Goal: Task Accomplishment & Management: Manage account settings

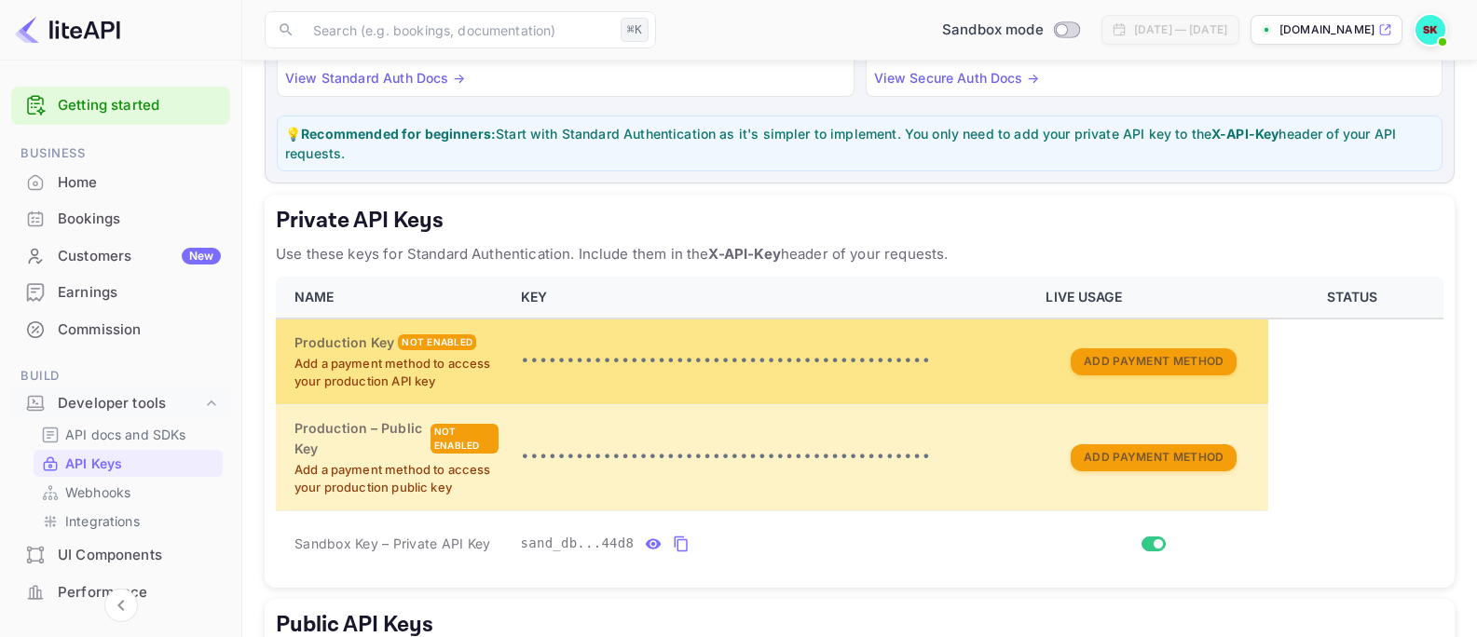
scroll to position [212, 0]
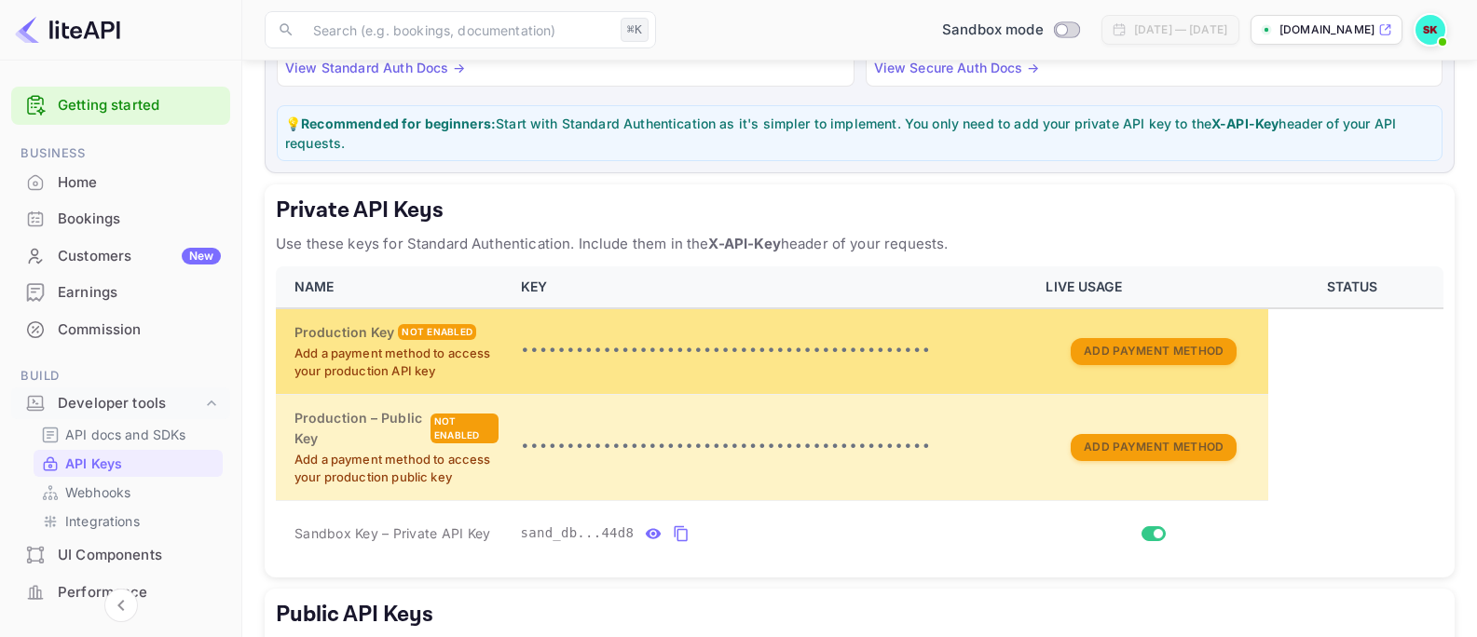
click at [464, 357] on p "Add a payment method to access your production API key" at bounding box center [396, 363] width 204 height 36
click at [461, 359] on p "Add a payment method to access your production API key" at bounding box center [396, 363] width 204 height 36
click at [1101, 346] on button "Add Payment Method" at bounding box center [1154, 351] width 166 height 27
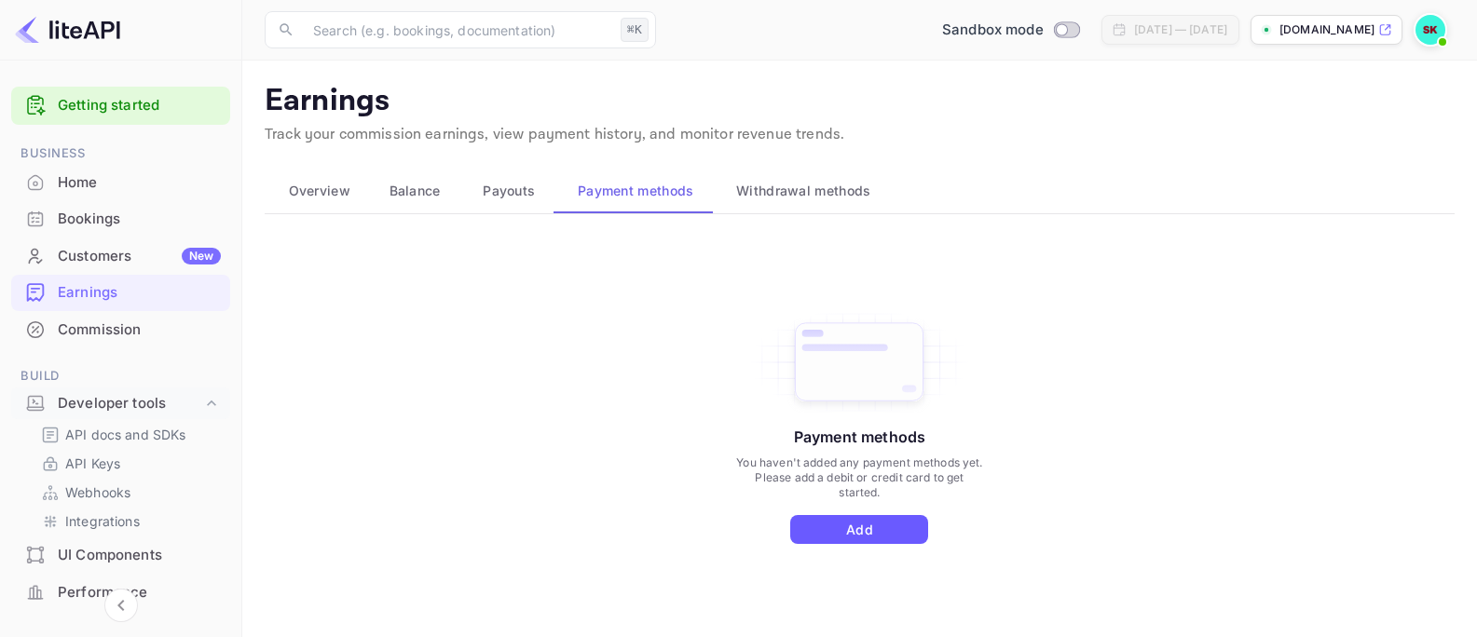
click at [885, 533] on button "Add" at bounding box center [859, 529] width 138 height 29
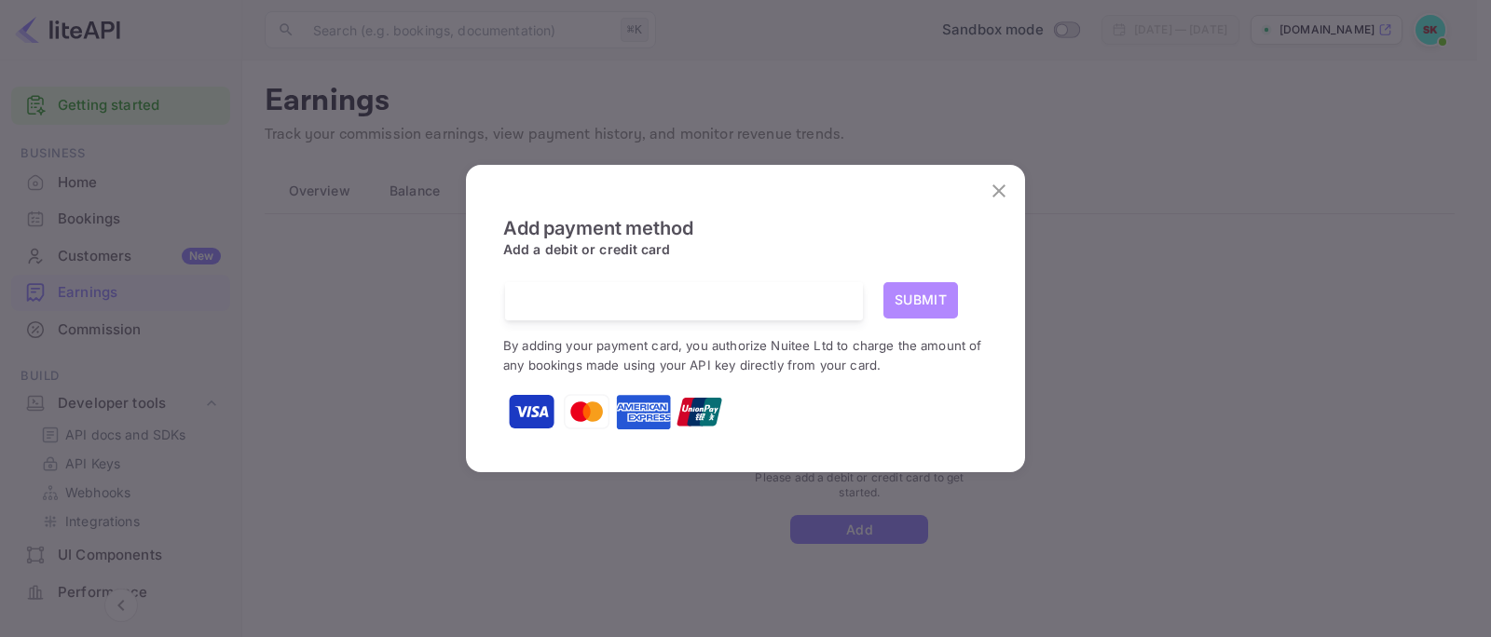
click at [922, 305] on button "Submit" at bounding box center [920, 300] width 75 height 36
click at [907, 300] on button "Submit" at bounding box center [920, 300] width 75 height 36
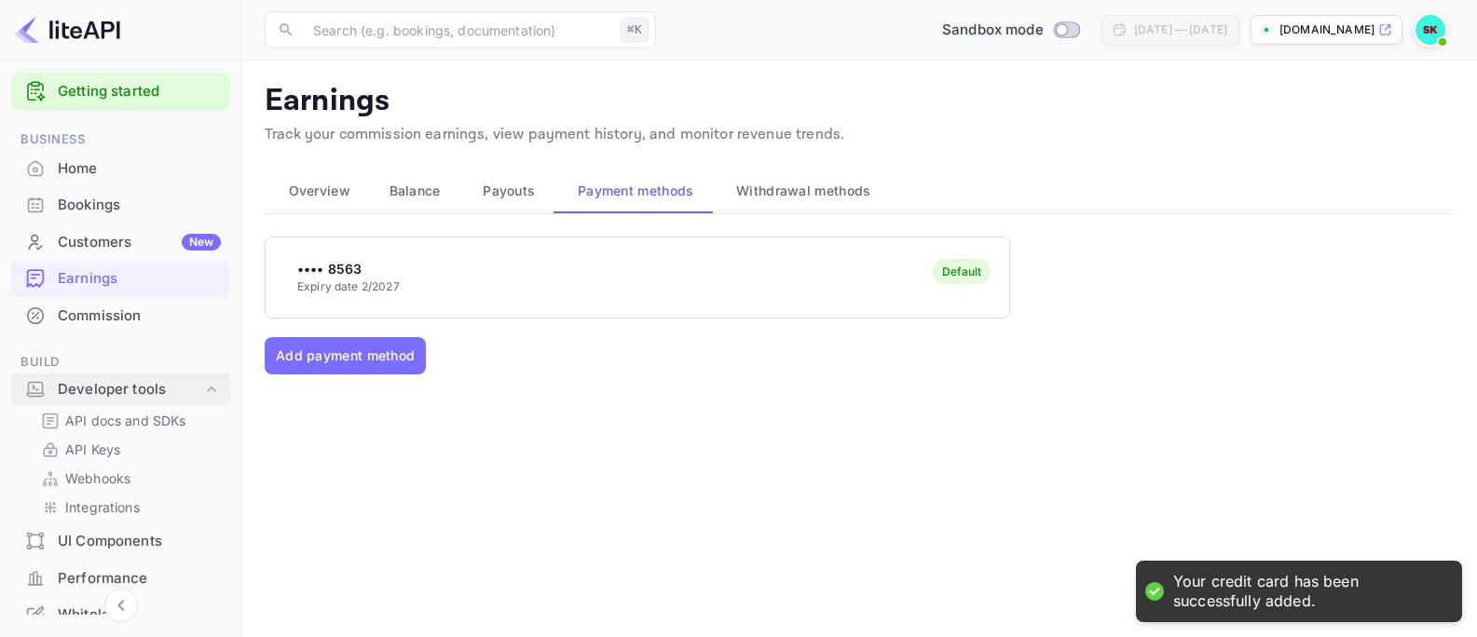
scroll to position [16, 0]
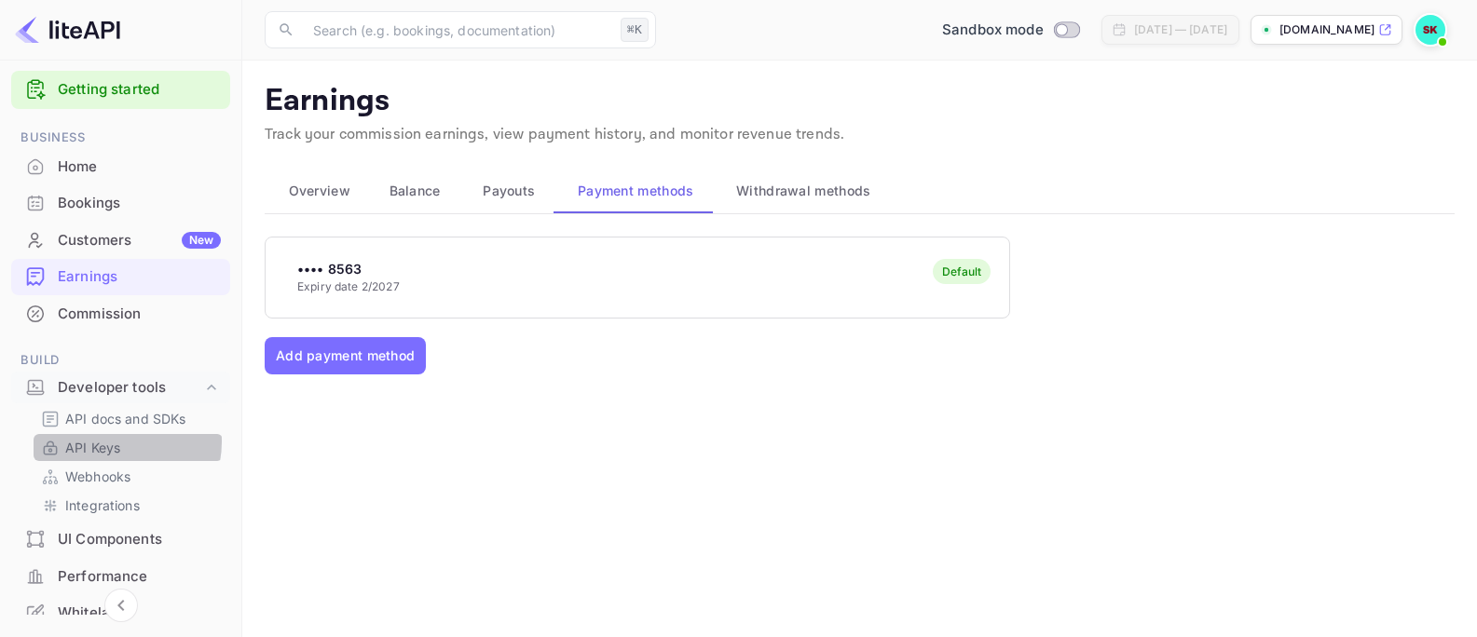
click at [111, 442] on p "API Keys" at bounding box center [92, 448] width 55 height 20
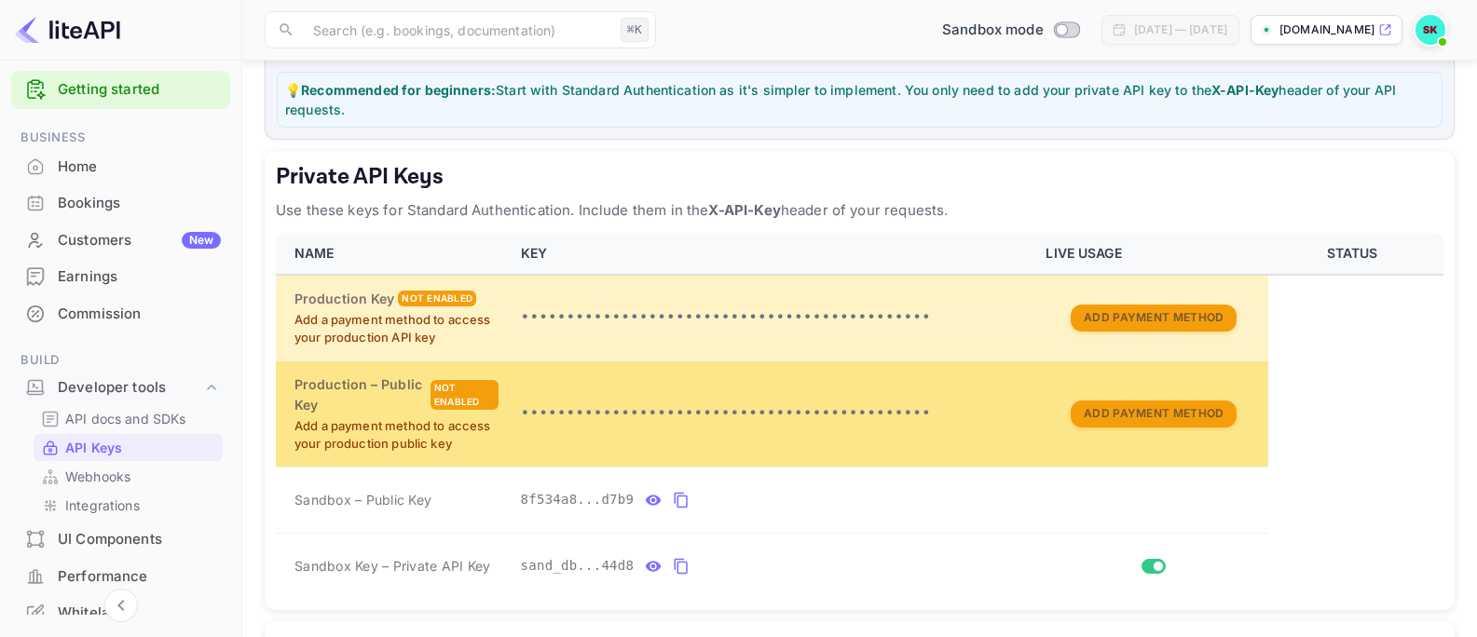
scroll to position [253, 0]
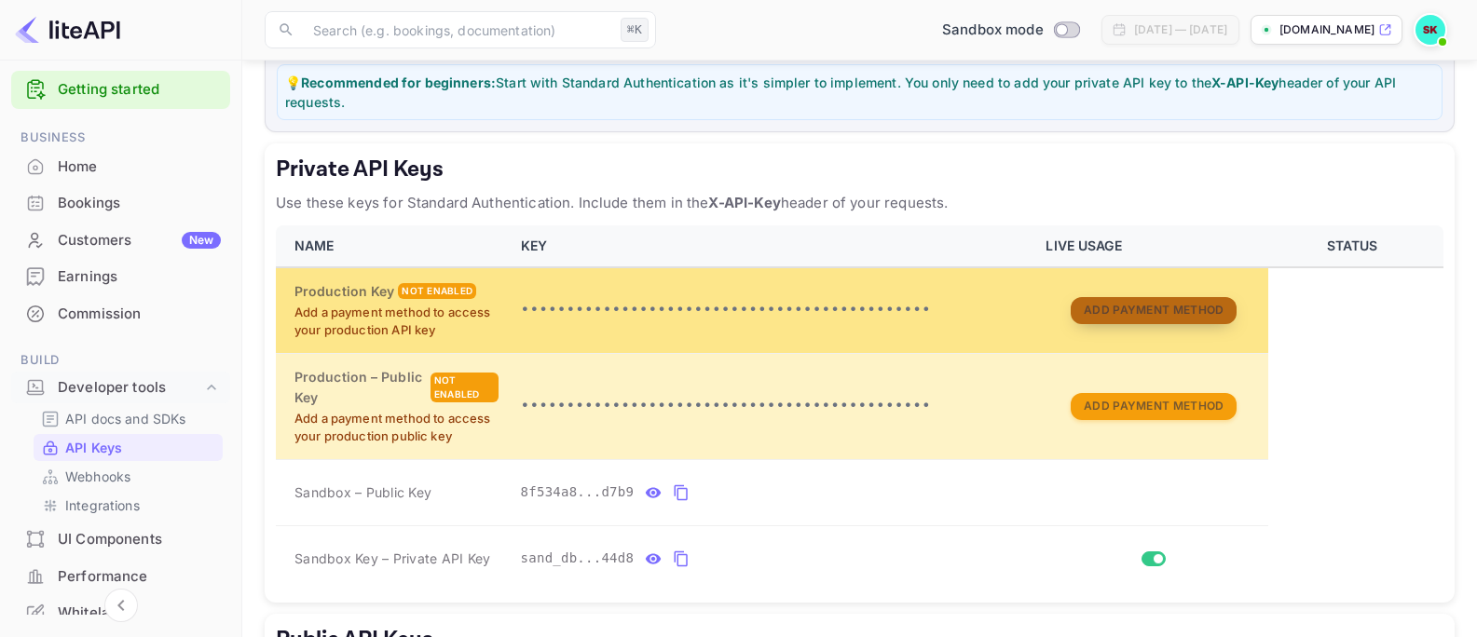
click at [1115, 309] on button "Add Payment Method" at bounding box center [1154, 310] width 166 height 27
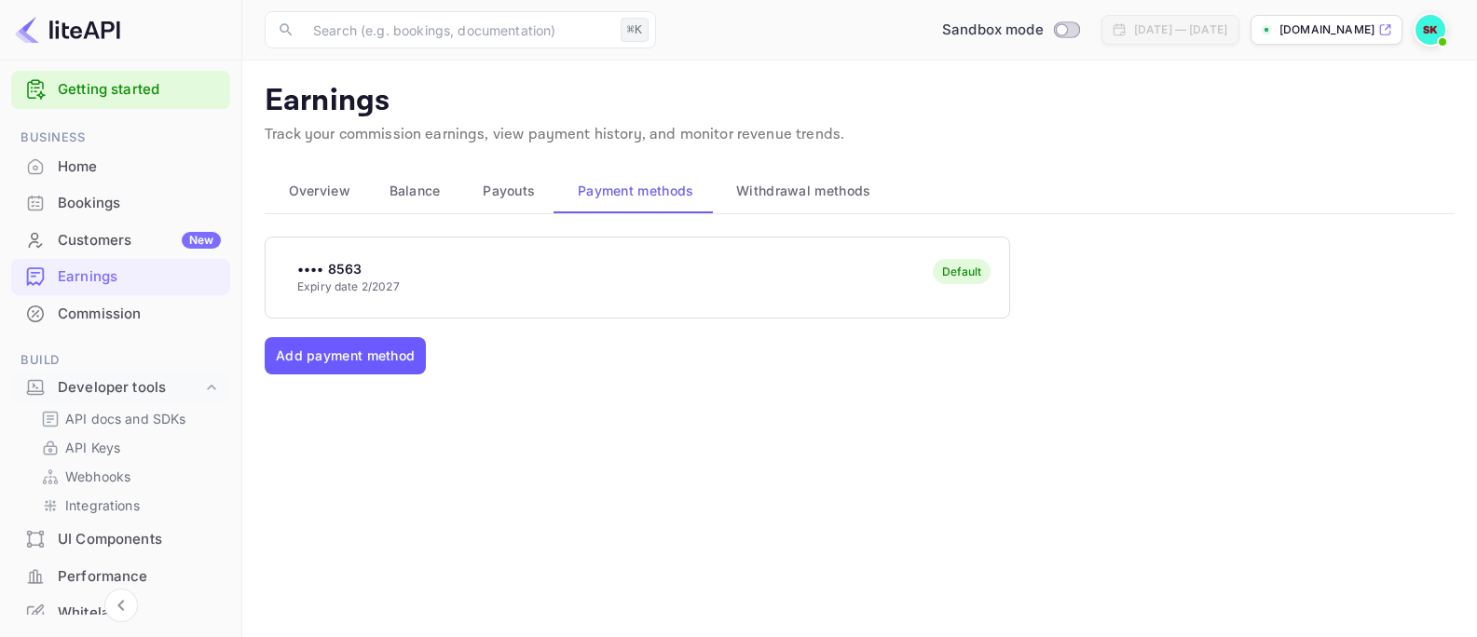
click at [331, 360] on button "Add payment method" at bounding box center [345, 355] width 161 height 37
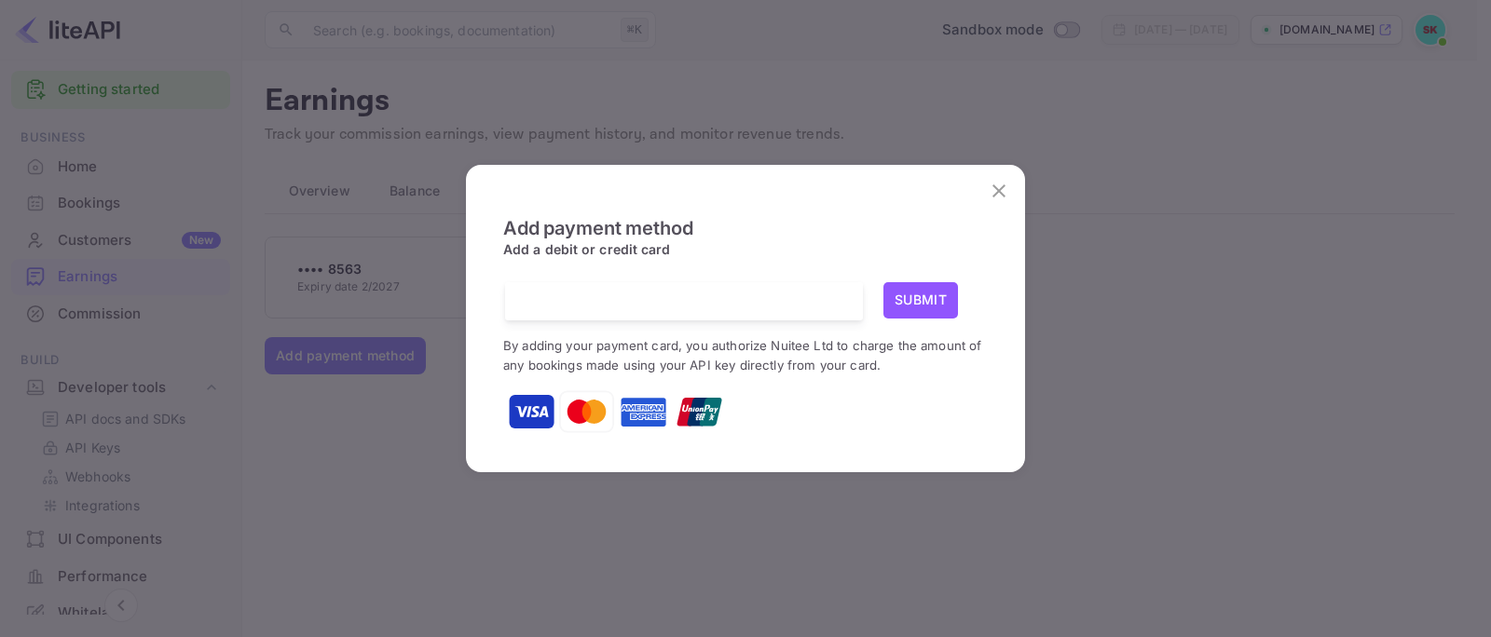
click at [994, 187] on icon "close" at bounding box center [999, 191] width 22 height 22
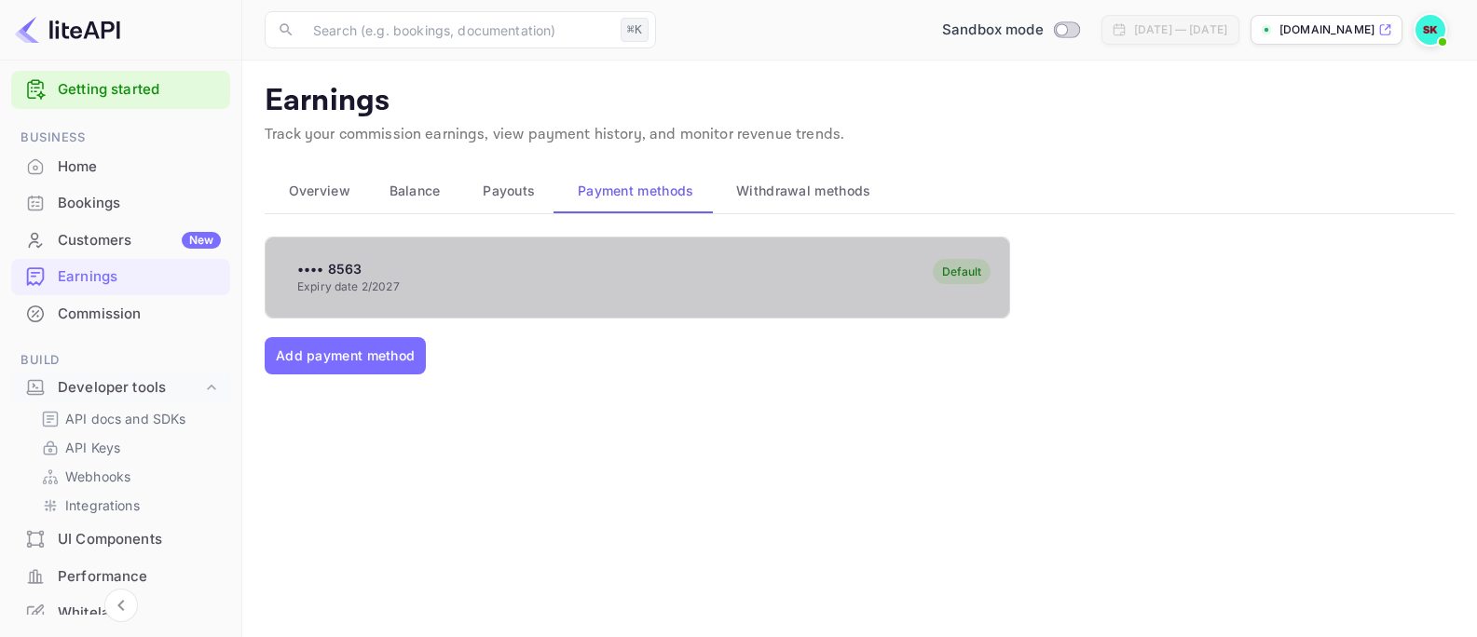
click at [625, 274] on div "•••• 8563 Expiry date 2/2027 Default" at bounding box center [638, 277] width 744 height 74
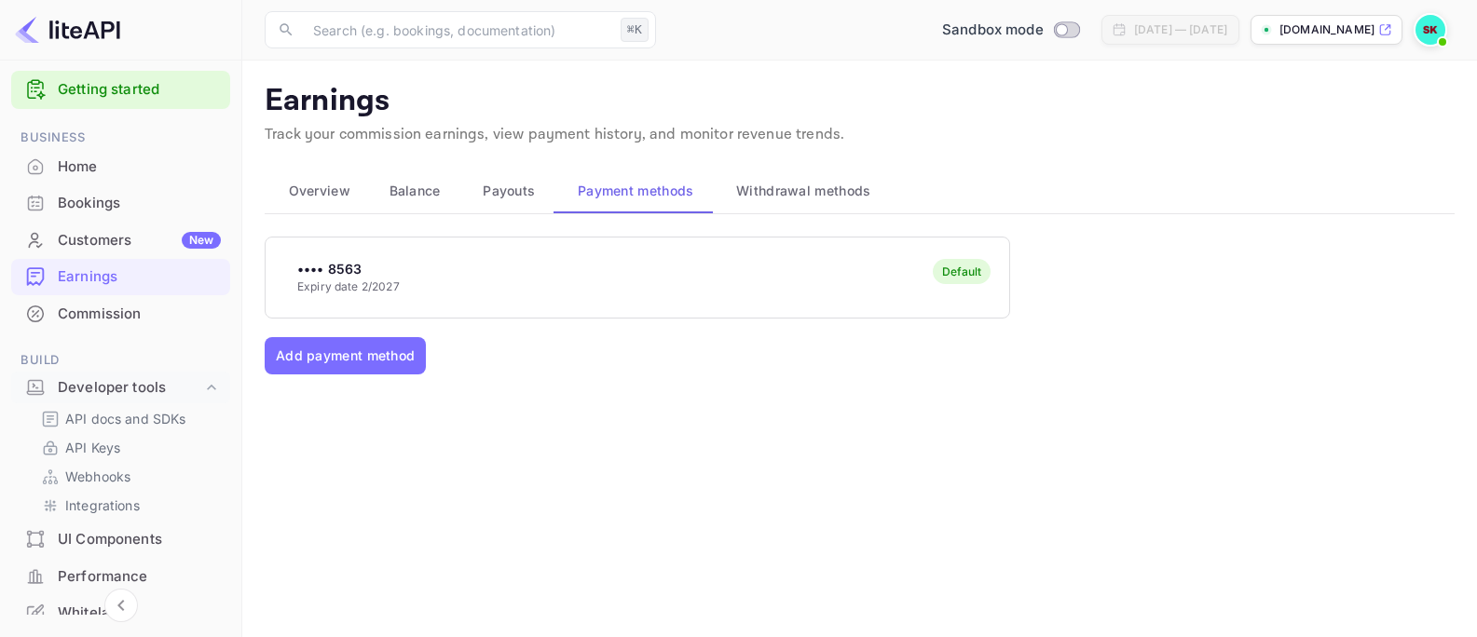
click at [626, 294] on div "•••• 8563 Expiry date 2/2027 Default" at bounding box center [638, 277] width 744 height 74
click at [326, 283] on p "Expiry date 2/2027" at bounding box center [348, 287] width 102 height 17
click at [107, 444] on p "API Keys" at bounding box center [92, 448] width 55 height 20
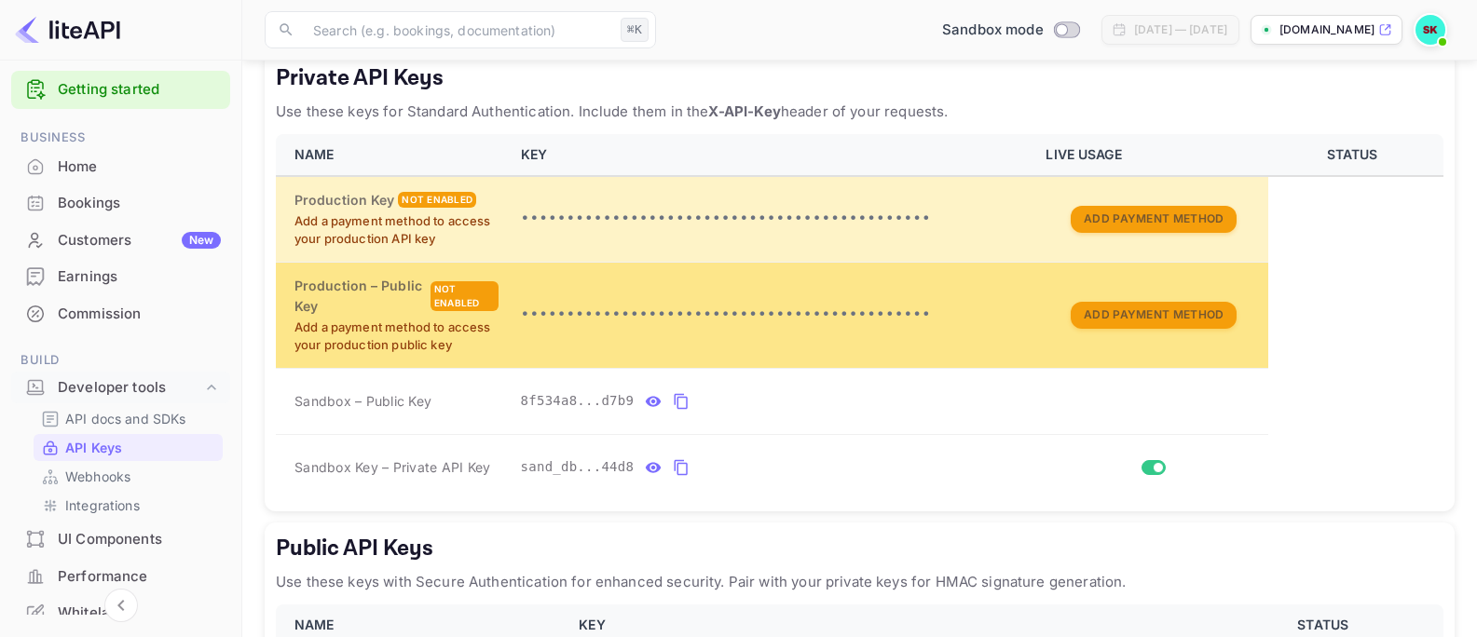
scroll to position [348, 0]
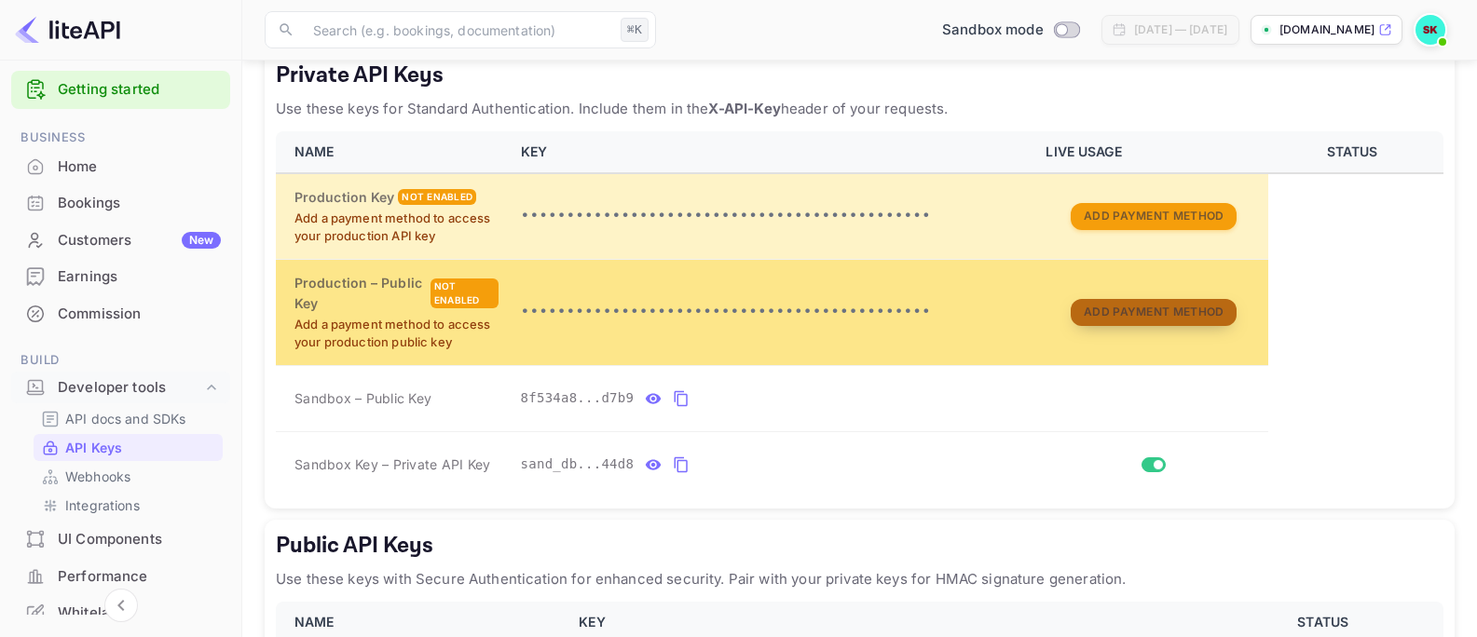
click at [1144, 311] on button "Add Payment Method" at bounding box center [1154, 312] width 166 height 27
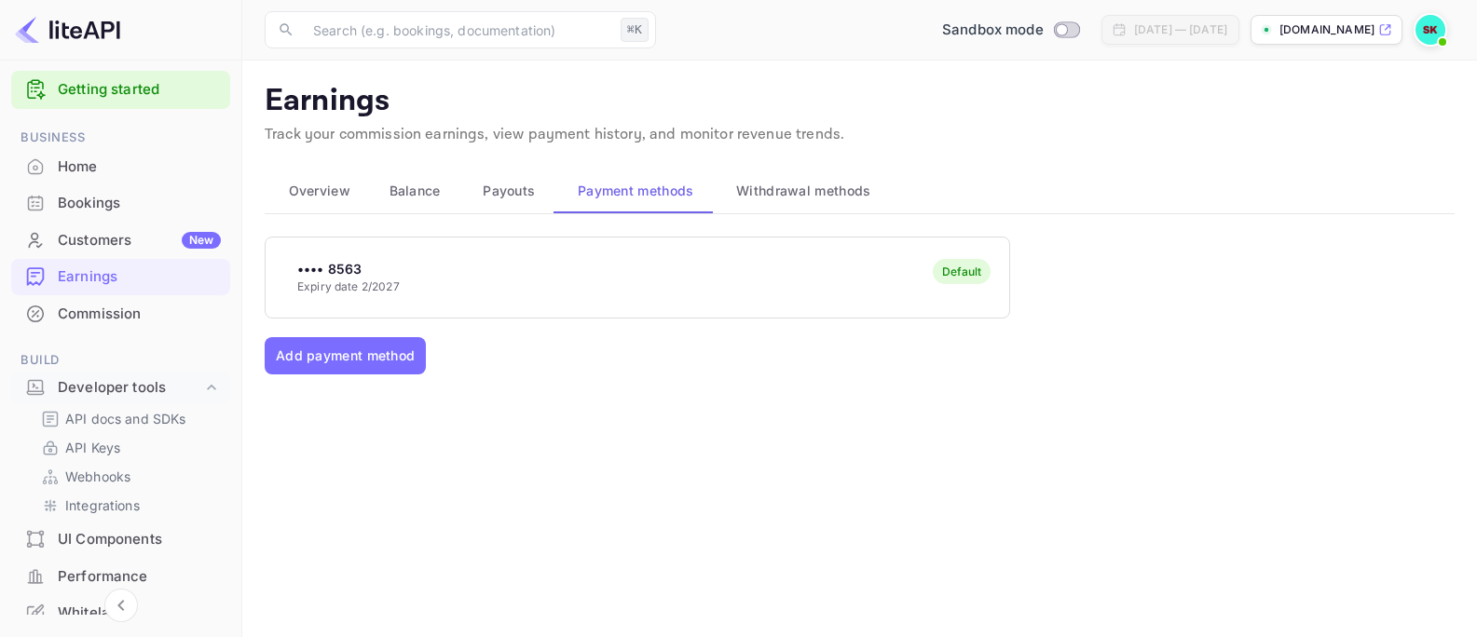
click at [506, 234] on div "•••• 8563 Expiry date 2/2027 Default Add payment method" at bounding box center [848, 435] width 1212 height 442
click at [486, 260] on div "•••• 8563 Expiry date 2/2027 Default" at bounding box center [638, 277] width 744 height 74
click at [329, 361] on button "Add payment method" at bounding box center [345, 355] width 161 height 37
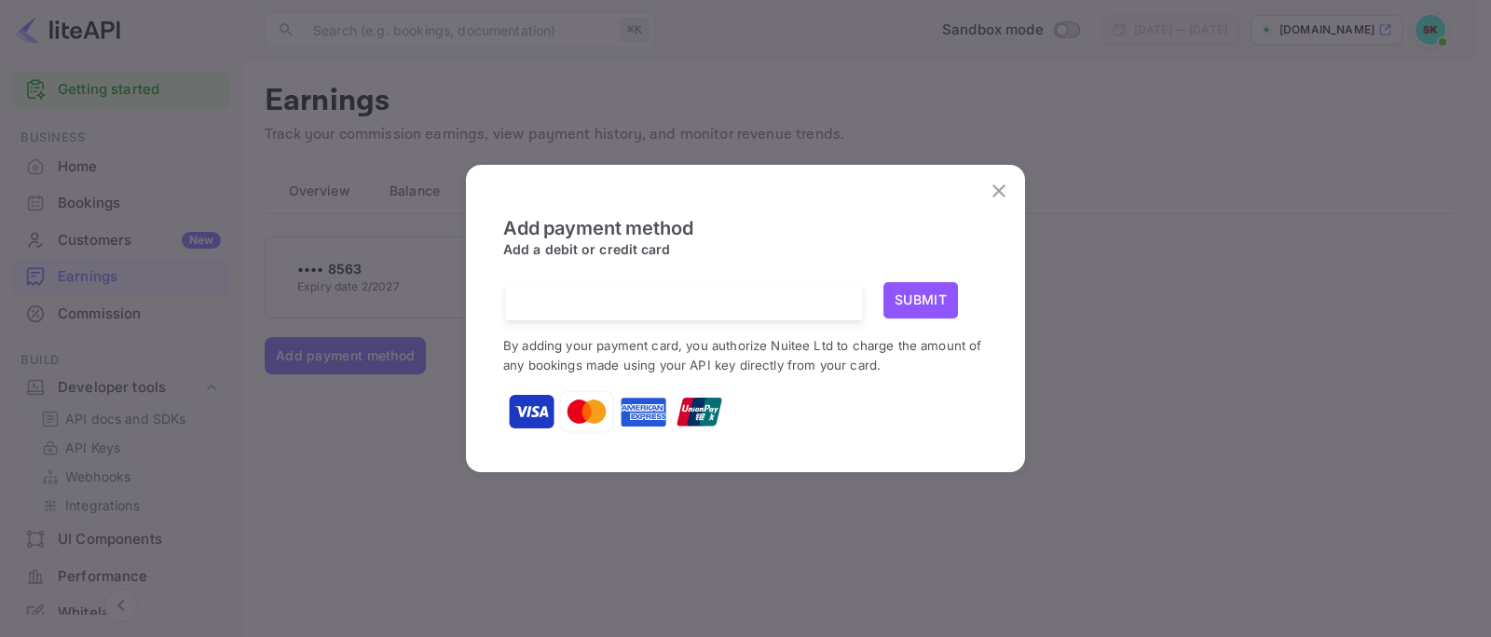
click at [633, 280] on div "Add payment method Add a debit or credit card Submit By adding your payment car…" at bounding box center [745, 326] width 484 height 219
click at [916, 304] on button "Submit" at bounding box center [920, 300] width 75 height 36
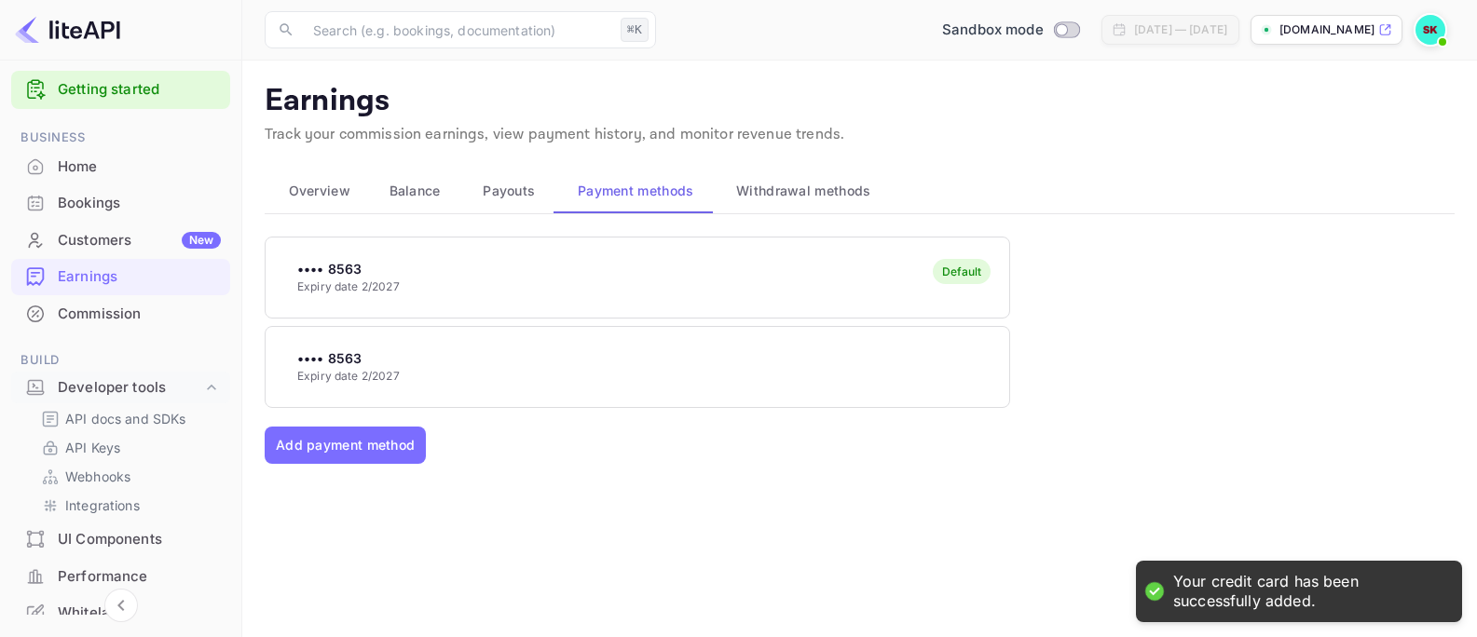
click at [572, 372] on div "•••• 8563 Expiry date 2/2027" at bounding box center [638, 367] width 744 height 74
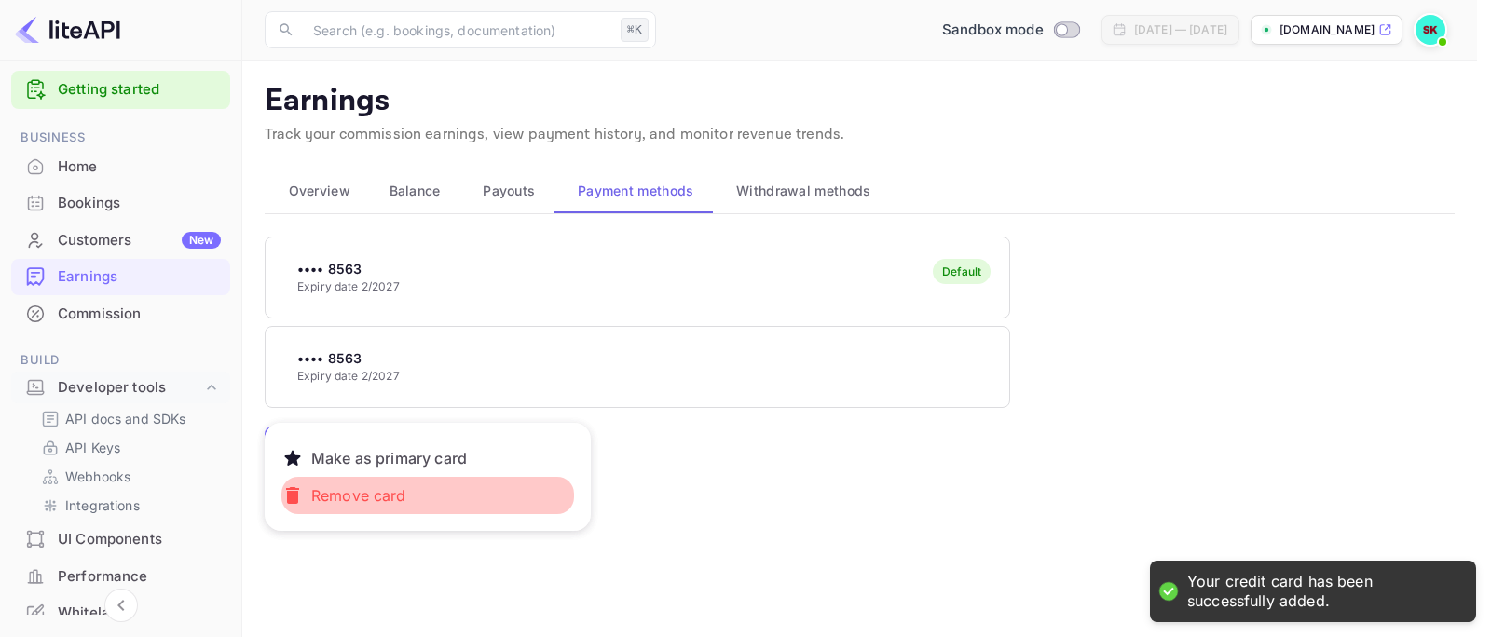
click at [352, 499] on p "Remove card" at bounding box center [359, 495] width 110 height 37
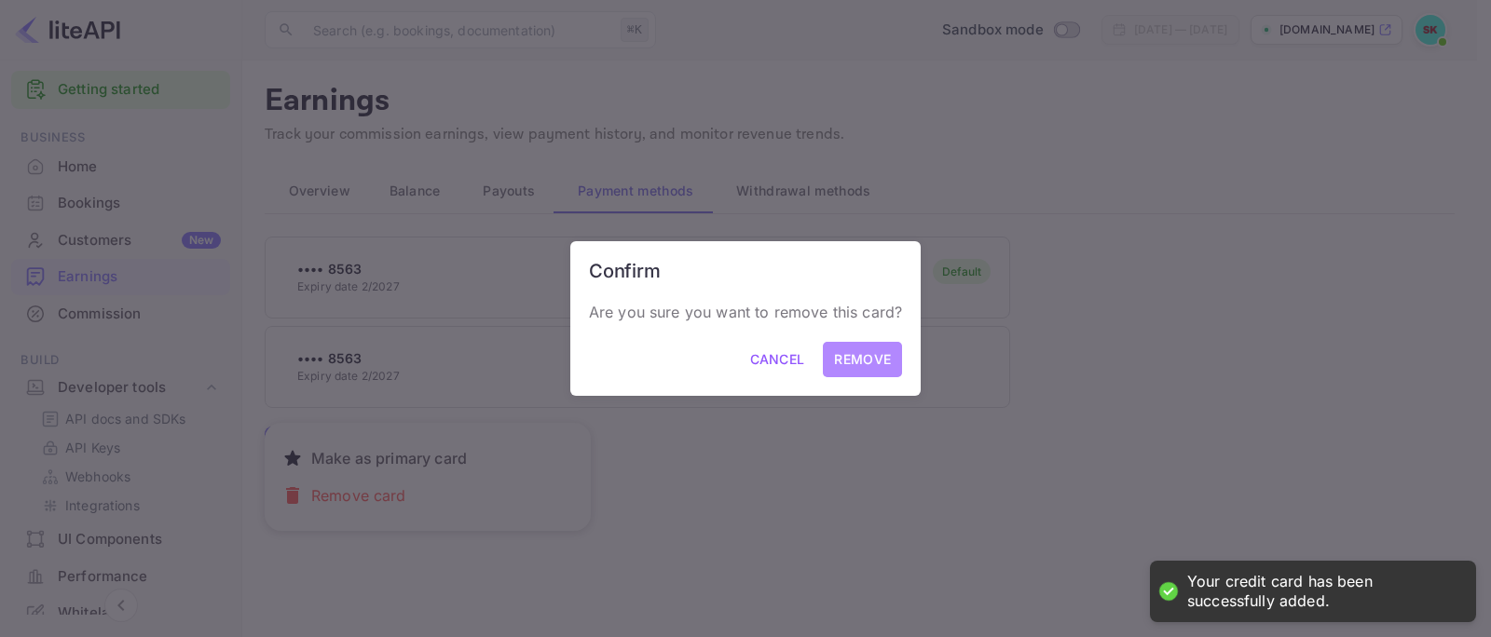
click at [869, 356] on button "Remove" at bounding box center [862, 360] width 79 height 36
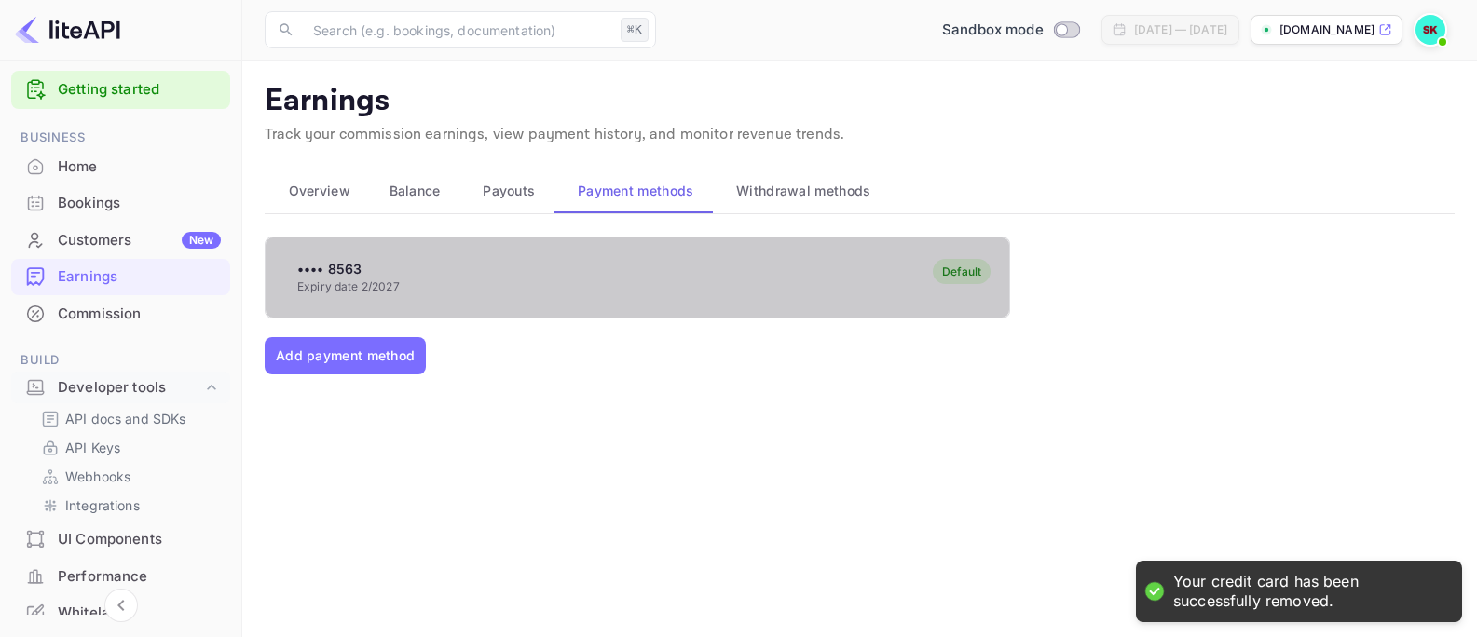
click at [488, 278] on div "•••• 8563 Expiry date 2/2027 Default" at bounding box center [638, 277] width 744 height 74
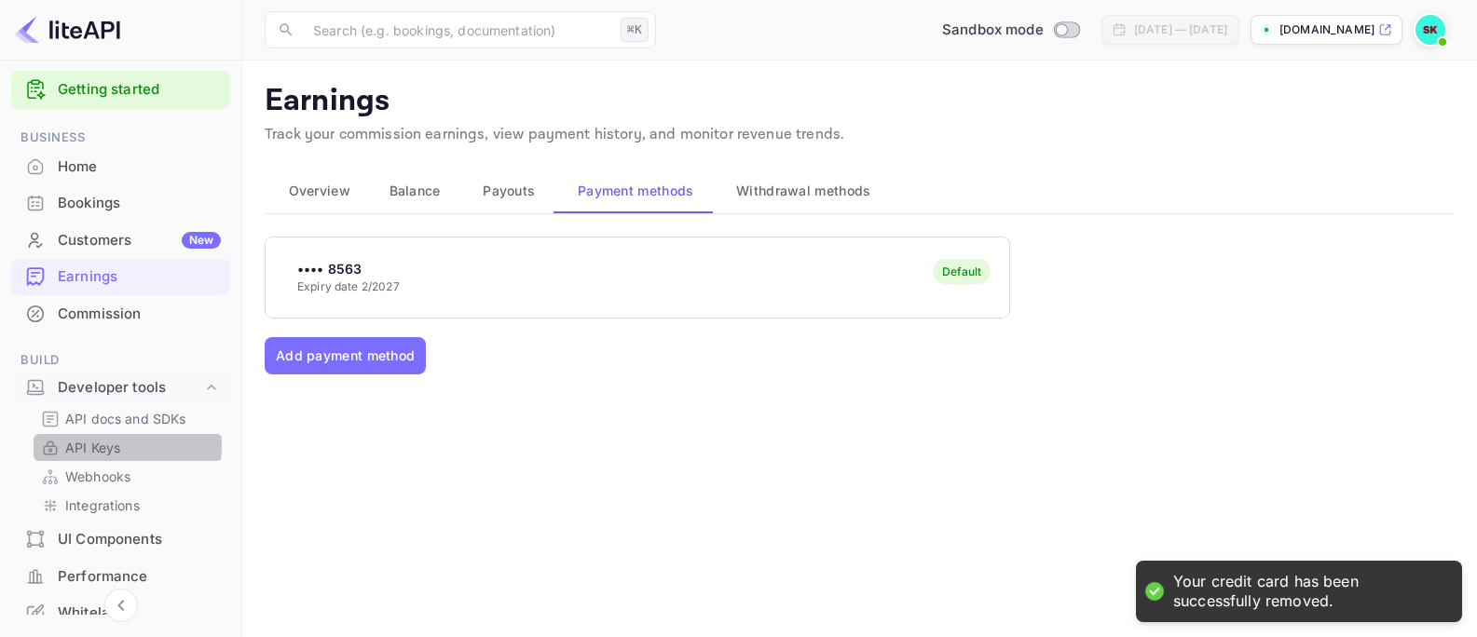
click at [109, 444] on p "API Keys" at bounding box center [92, 448] width 55 height 20
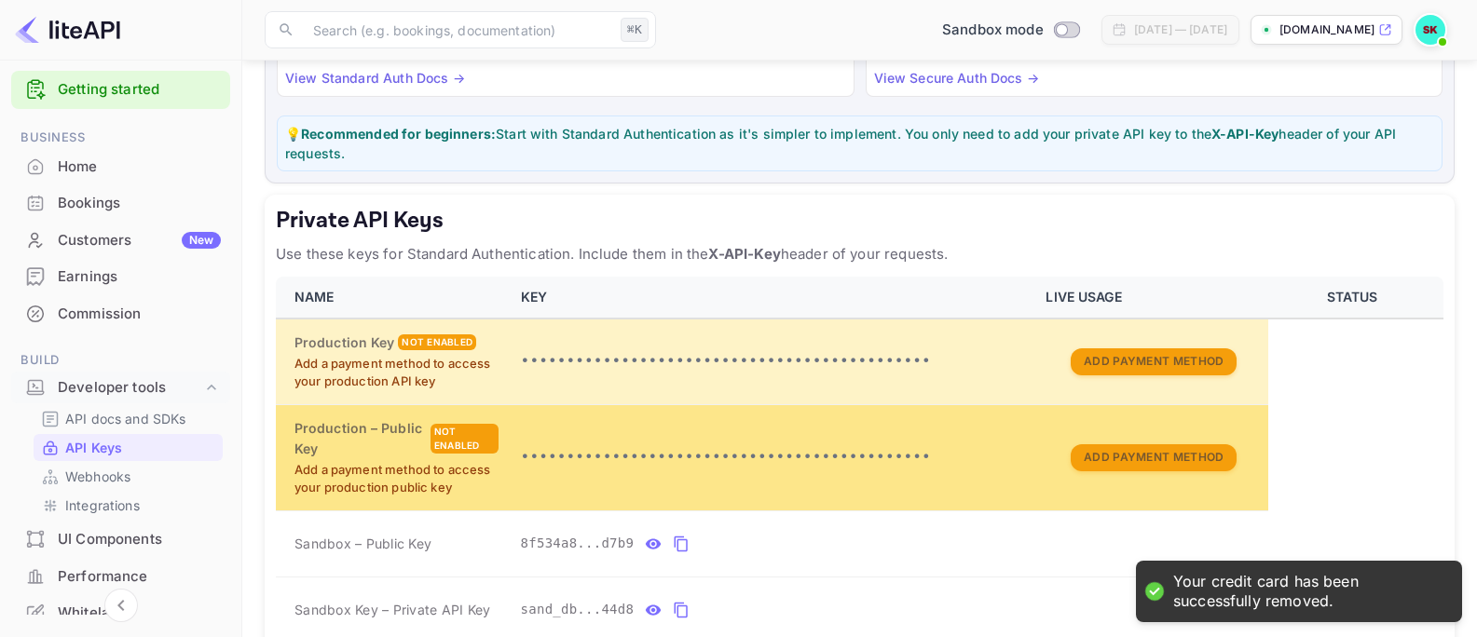
scroll to position [218, 0]
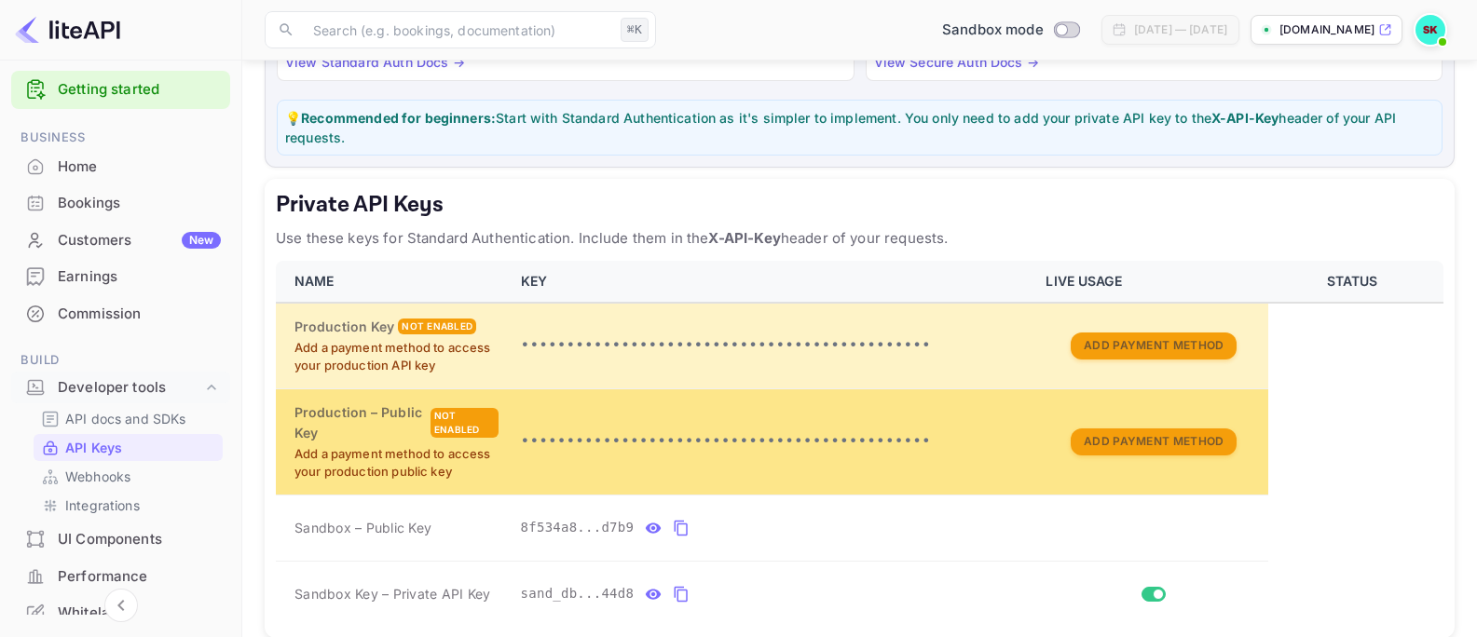
click at [626, 424] on td "•••••••••••••••••••••••••••••••••••••••••••••" at bounding box center [772, 442] width 525 height 106
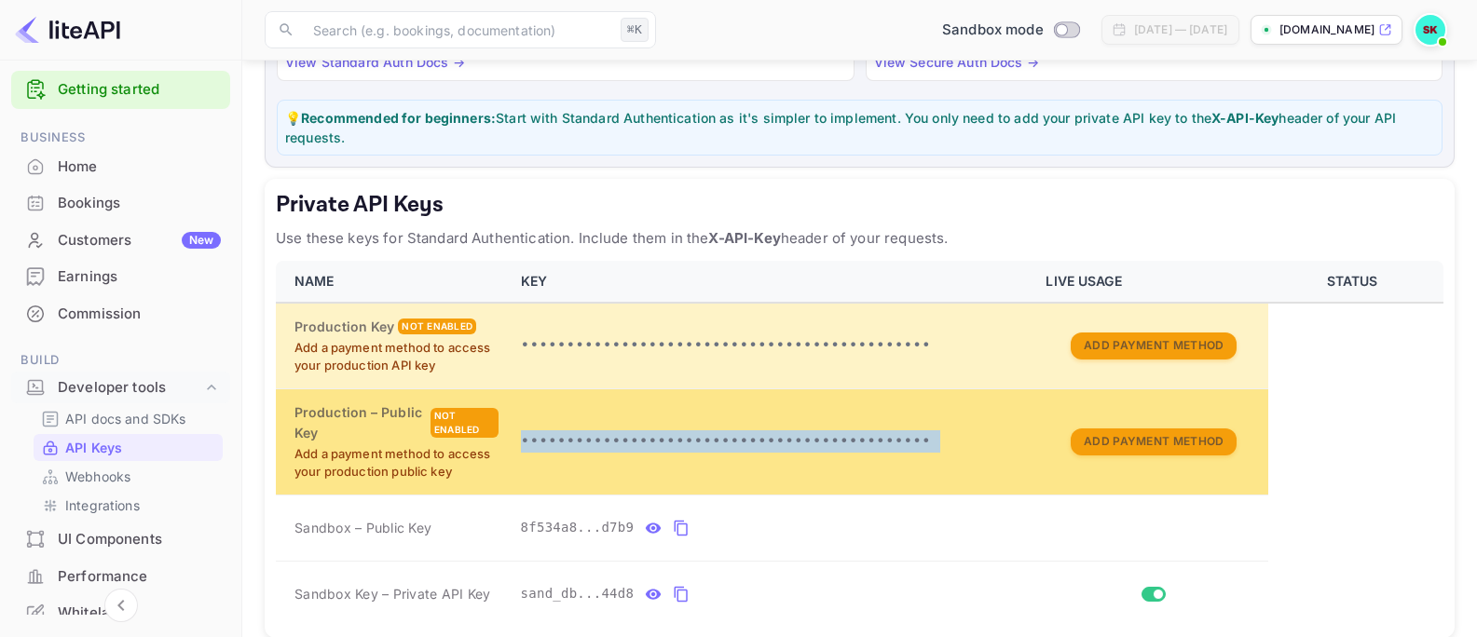
click at [626, 424] on td "•••••••••••••••••••••••••••••••••••••••••••••" at bounding box center [772, 442] width 525 height 106
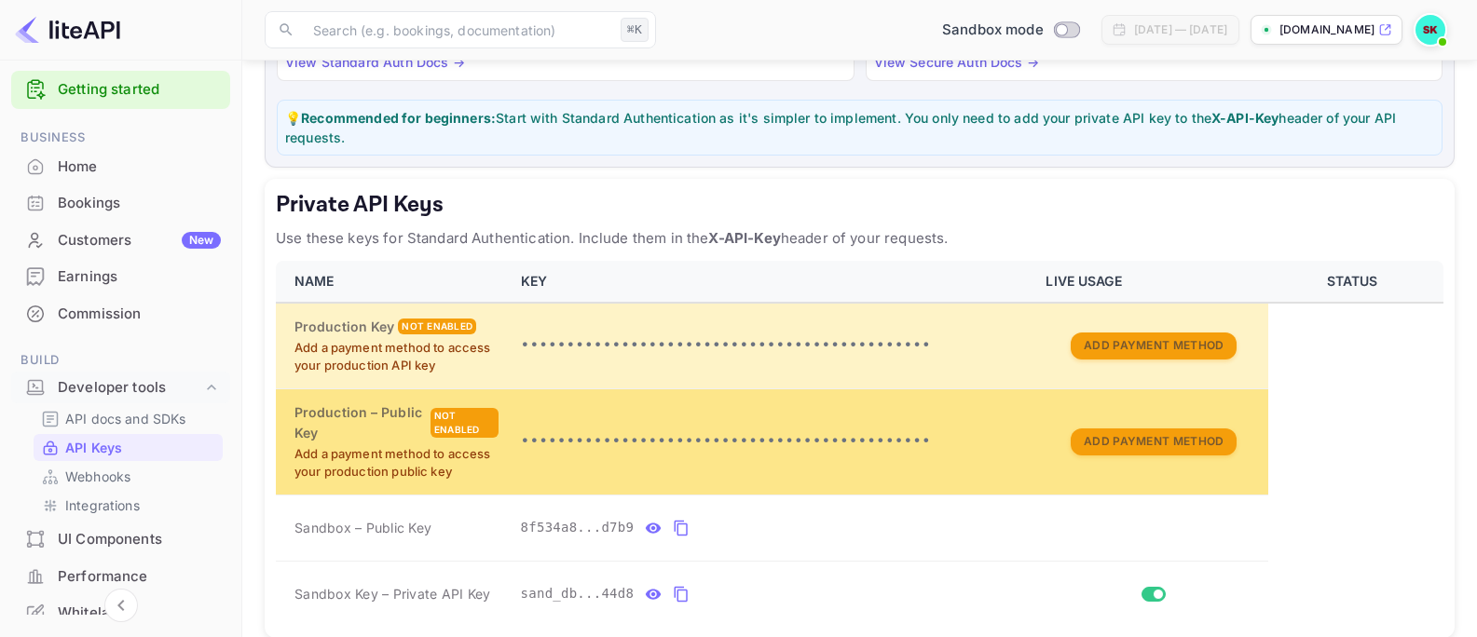
click at [481, 464] on p "Add a payment method to access your production public key" at bounding box center [396, 463] width 204 height 36
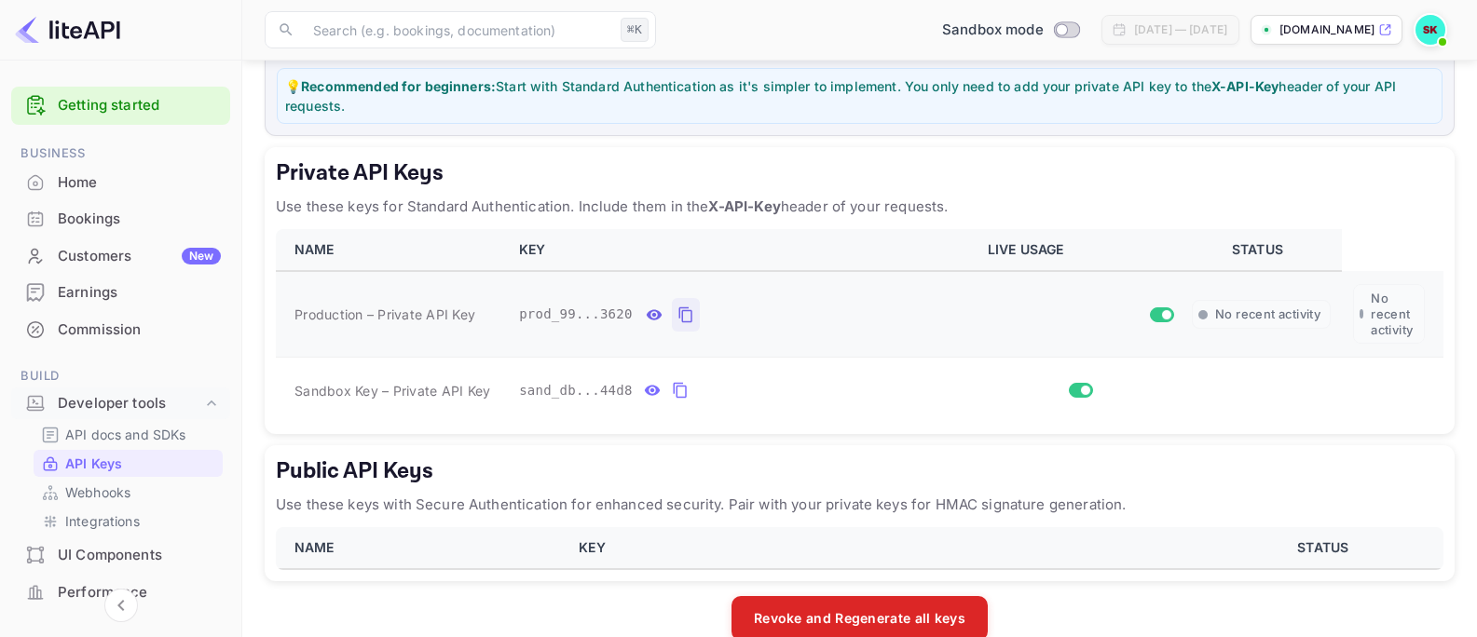
scroll to position [283, 0]
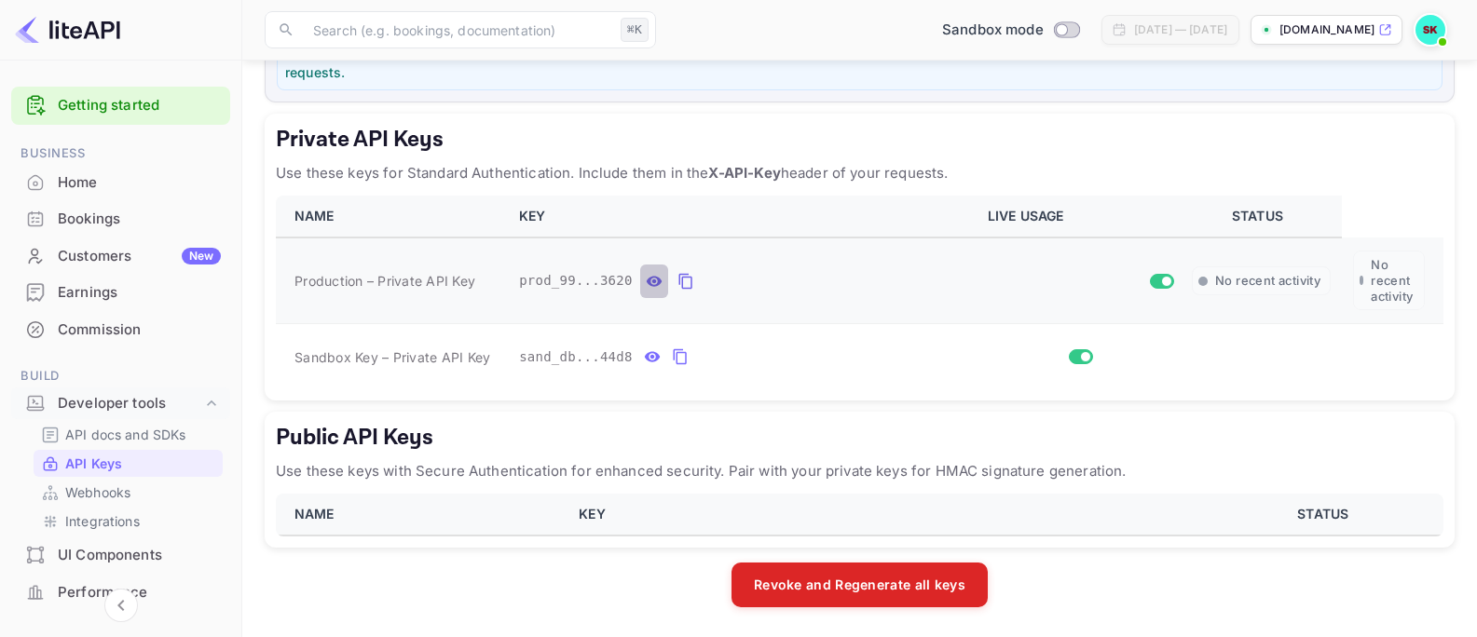
click at [658, 280] on icon "private api keys table" at bounding box center [654, 281] width 16 height 10
click at [652, 354] on icon "private api keys table" at bounding box center [652, 357] width 17 height 22
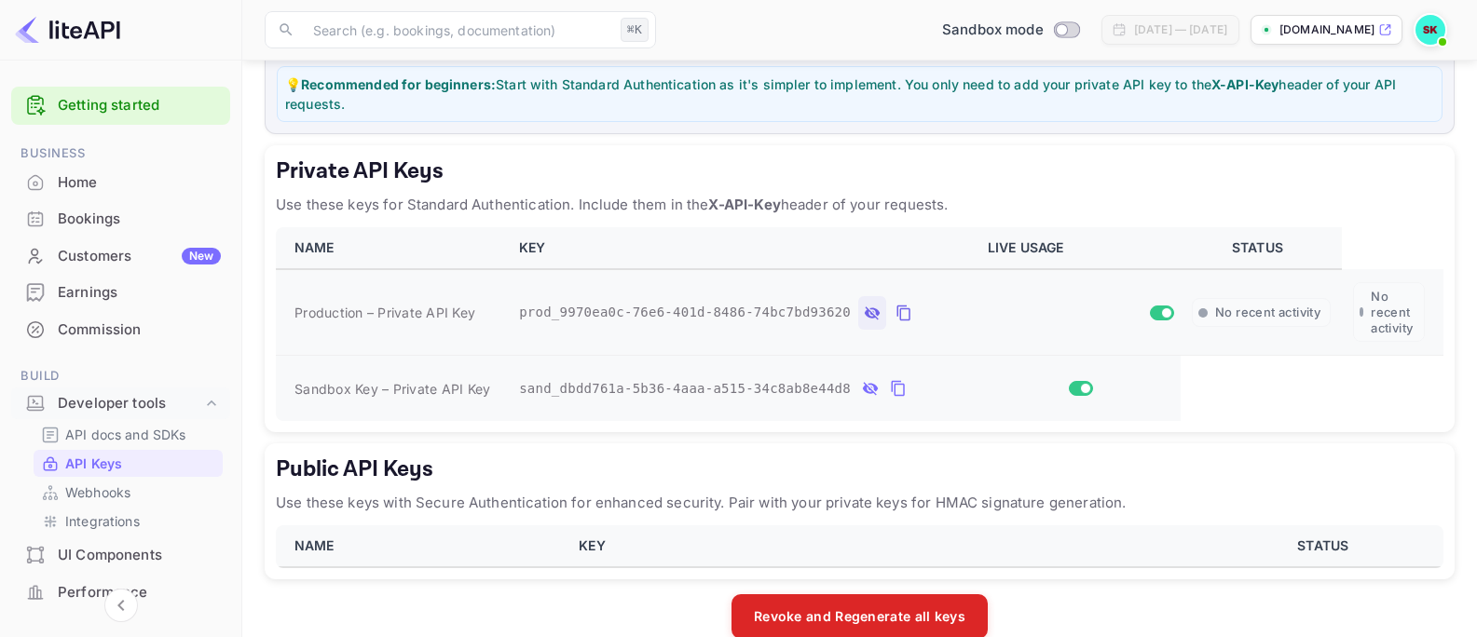
scroll to position [251, 0]
click at [904, 313] on icon "private api keys table" at bounding box center [903, 314] width 17 height 22
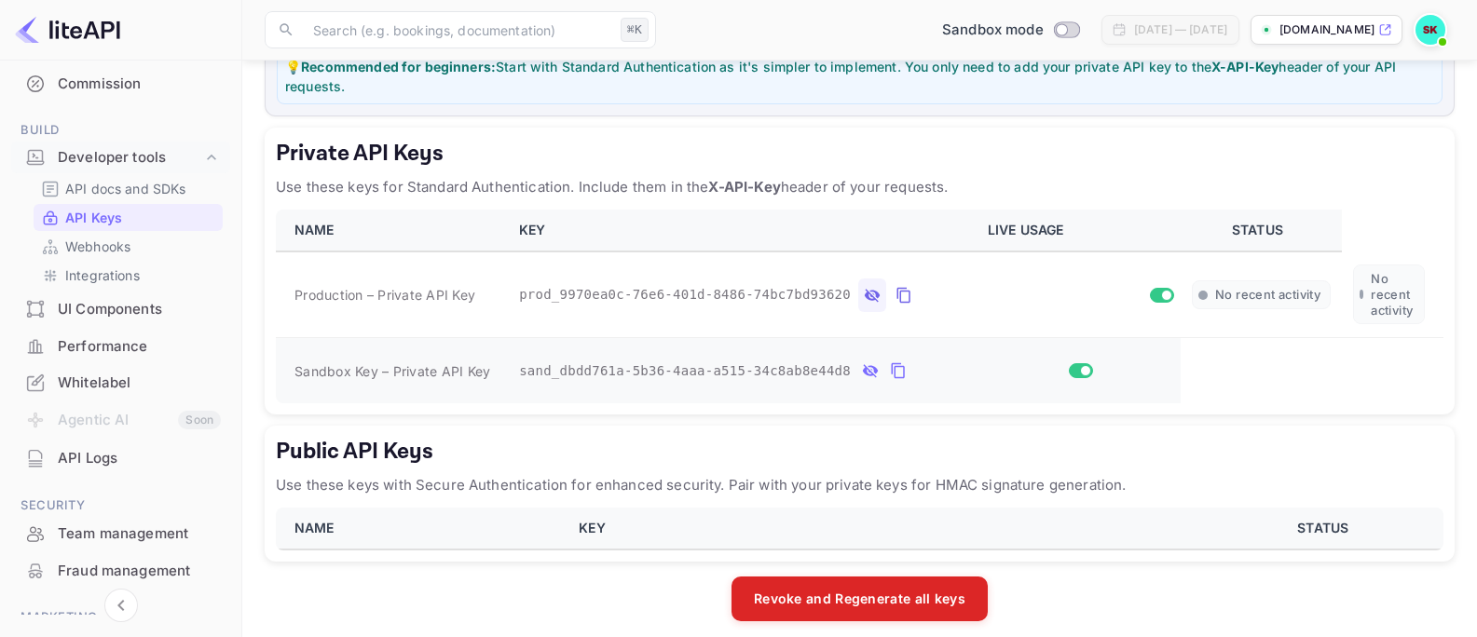
scroll to position [283, 0]
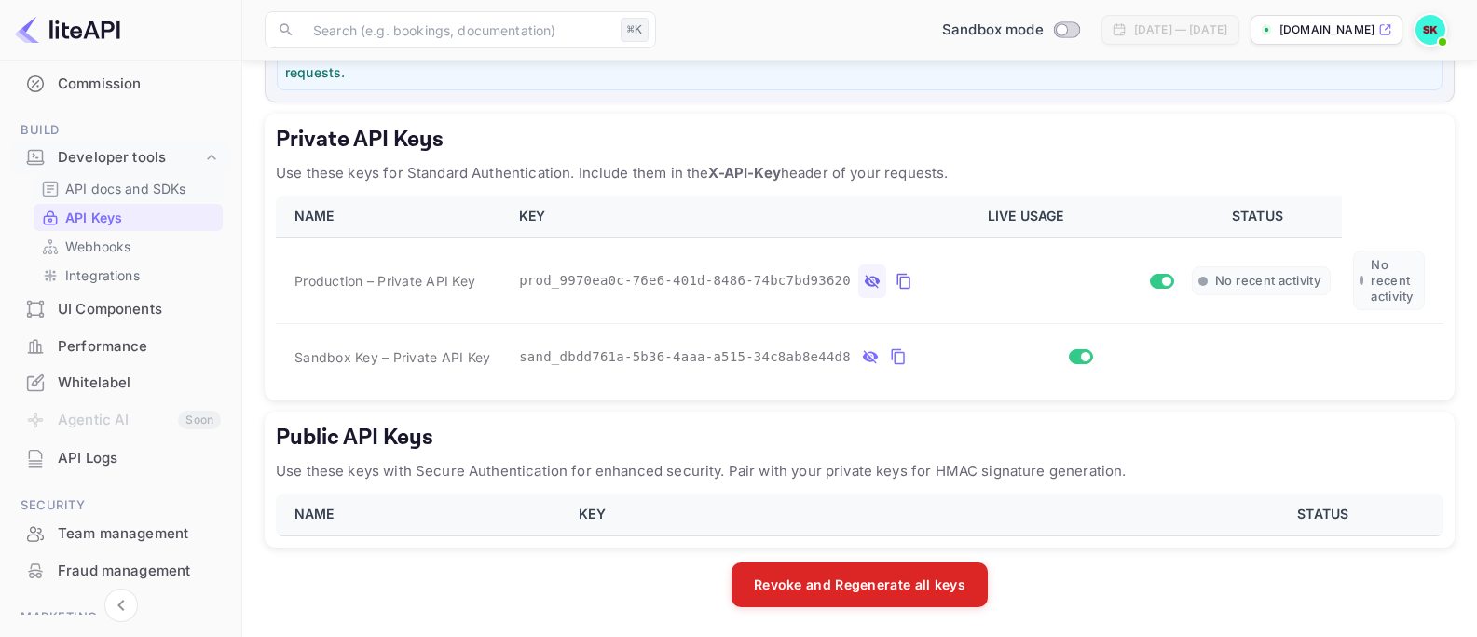
click at [138, 193] on p "API docs and SDKs" at bounding box center [125, 189] width 121 height 20
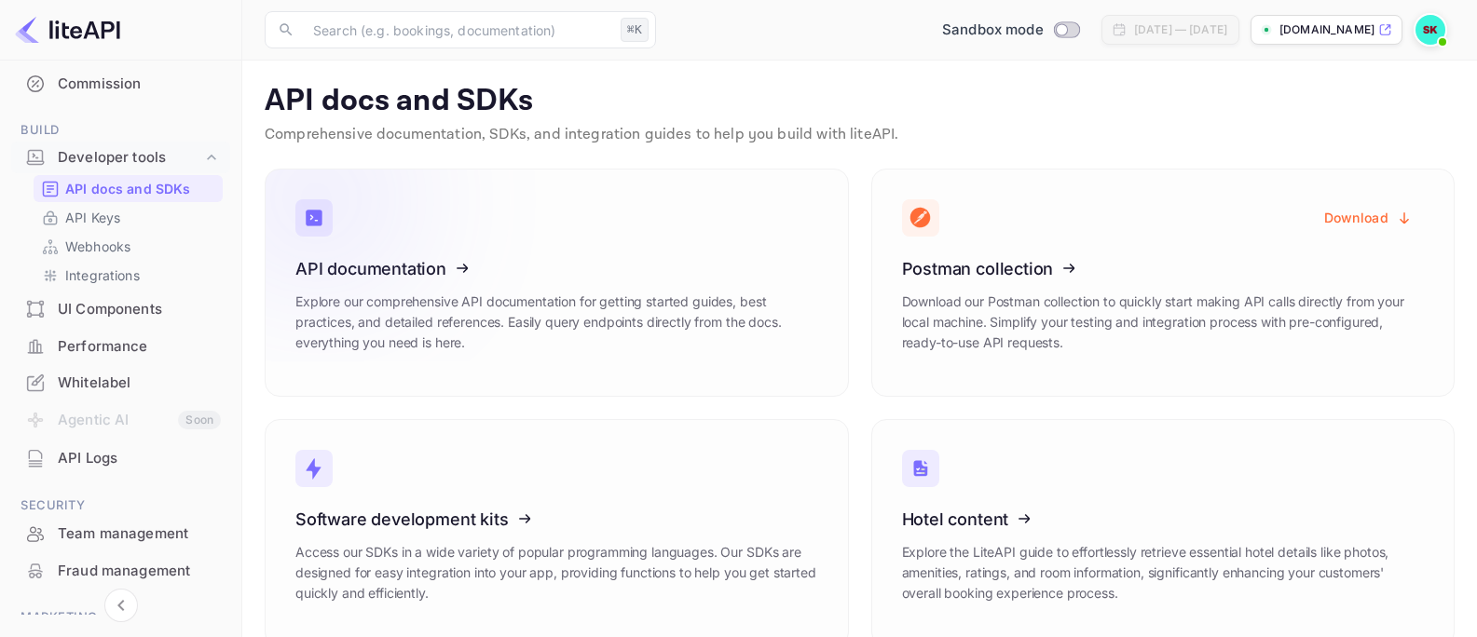
click at [485, 340] on icon at bounding box center [411, 266] width 290 height 192
click at [124, 221] on link "API Keys" at bounding box center [128, 218] width 174 height 20
click at [118, 223] on p "API Keys" at bounding box center [92, 218] width 55 height 20
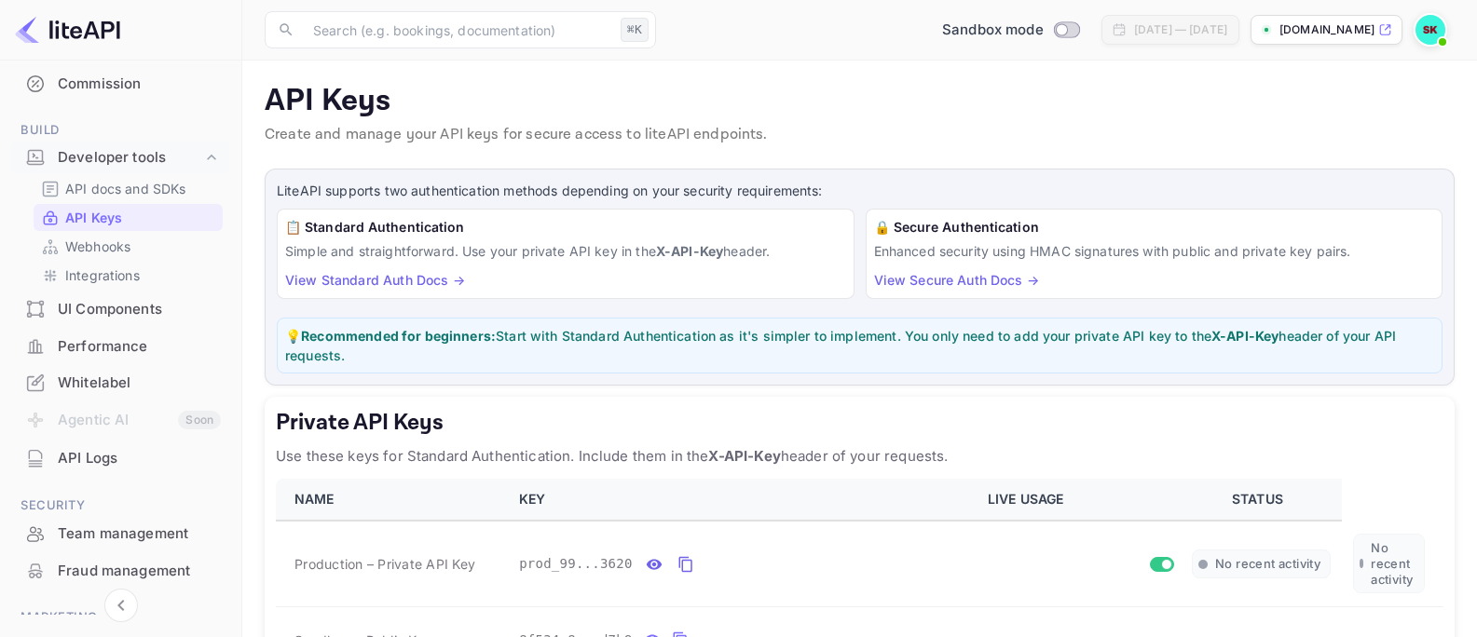
click at [423, 254] on p "Simple and straightforward. Use your private API key in the X-API-Key header." at bounding box center [565, 251] width 561 height 20
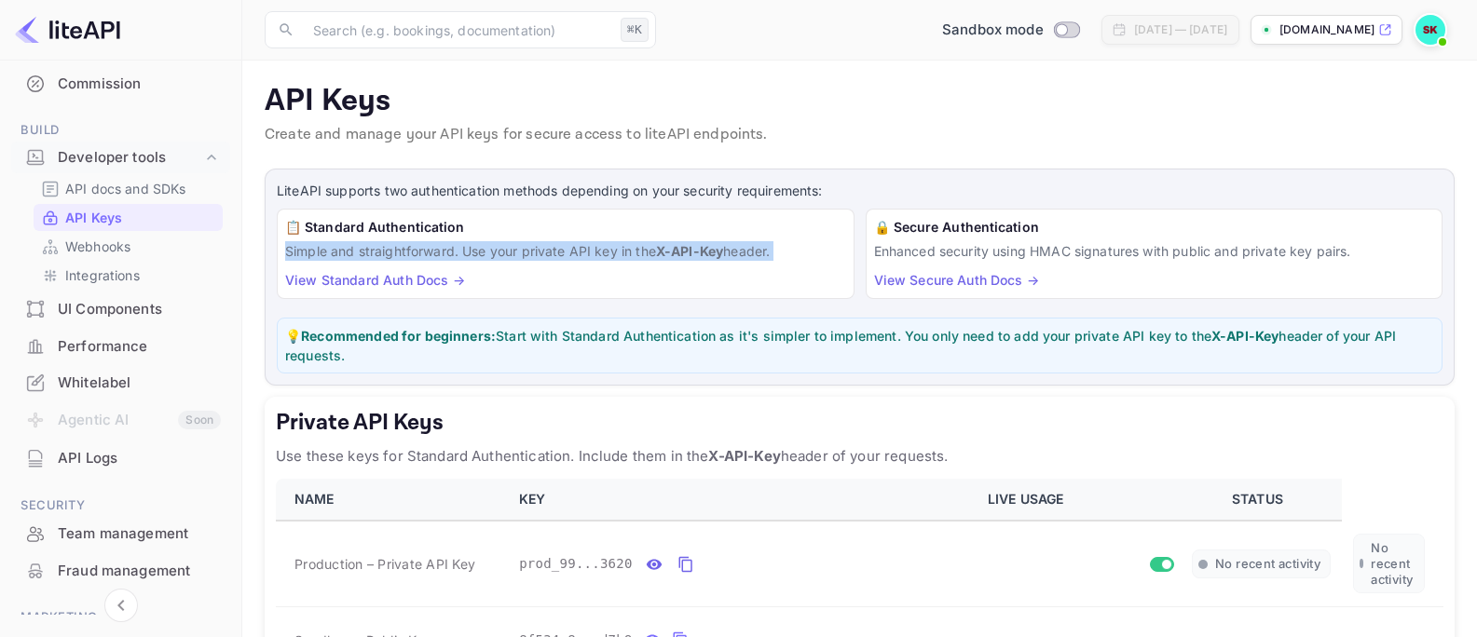
click at [423, 254] on p "Simple and straightforward. Use your private API key in the X-API-Key header." at bounding box center [565, 251] width 561 height 20
click at [512, 246] on p "Simple and straightforward. Use your private API key in the X-API-Key header." at bounding box center [565, 251] width 561 height 20
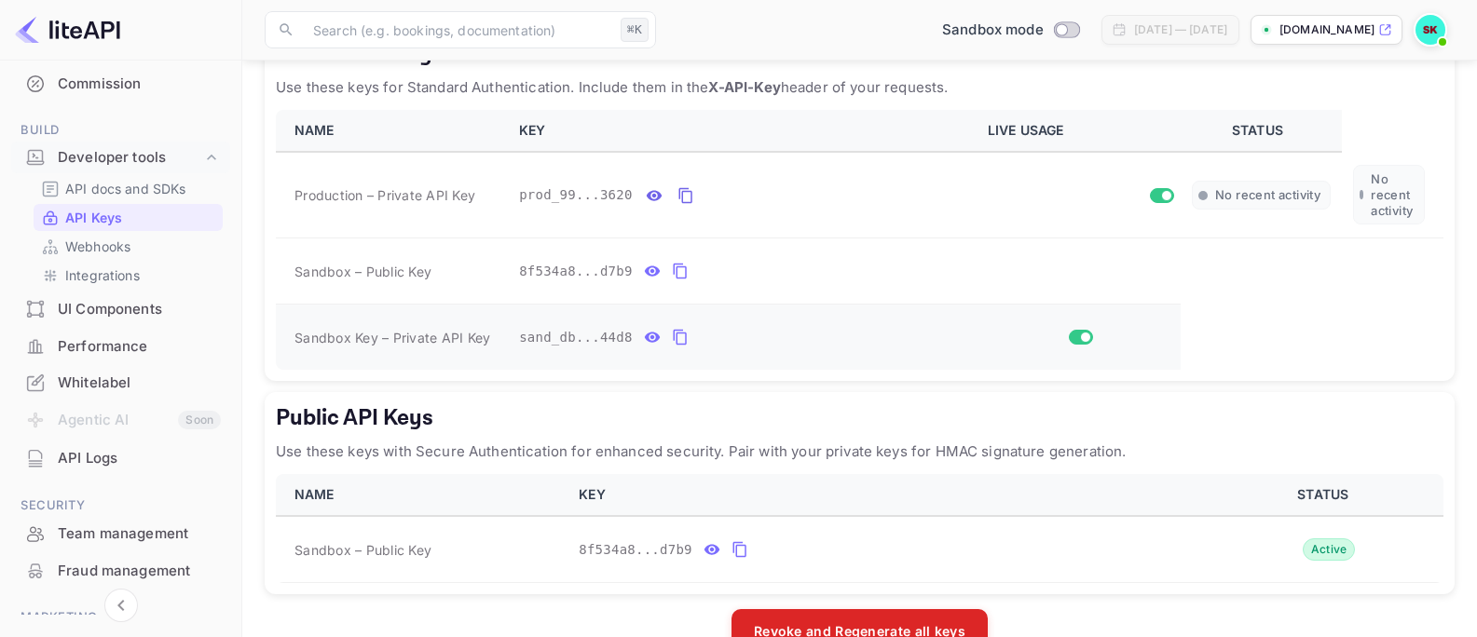
scroll to position [416, 0]
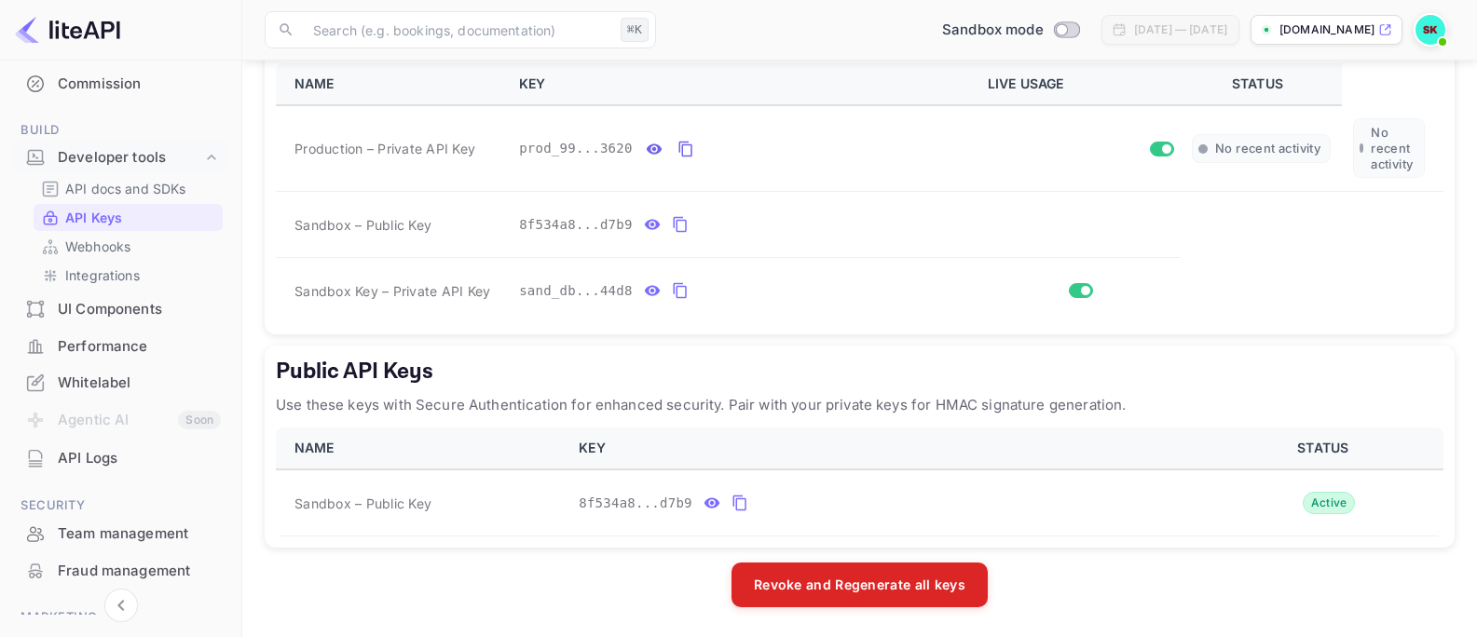
click at [89, 36] on img at bounding box center [67, 30] width 105 height 30
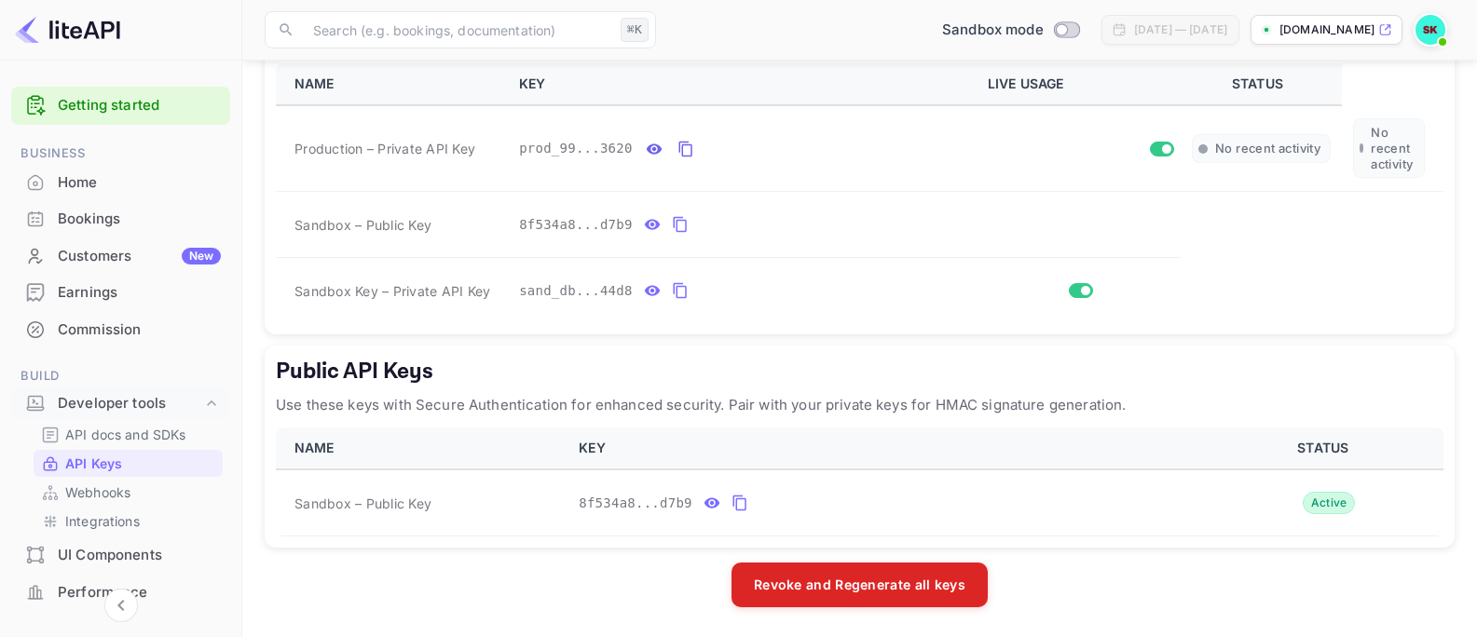
click at [84, 172] on div "Home" at bounding box center [139, 182] width 163 height 21
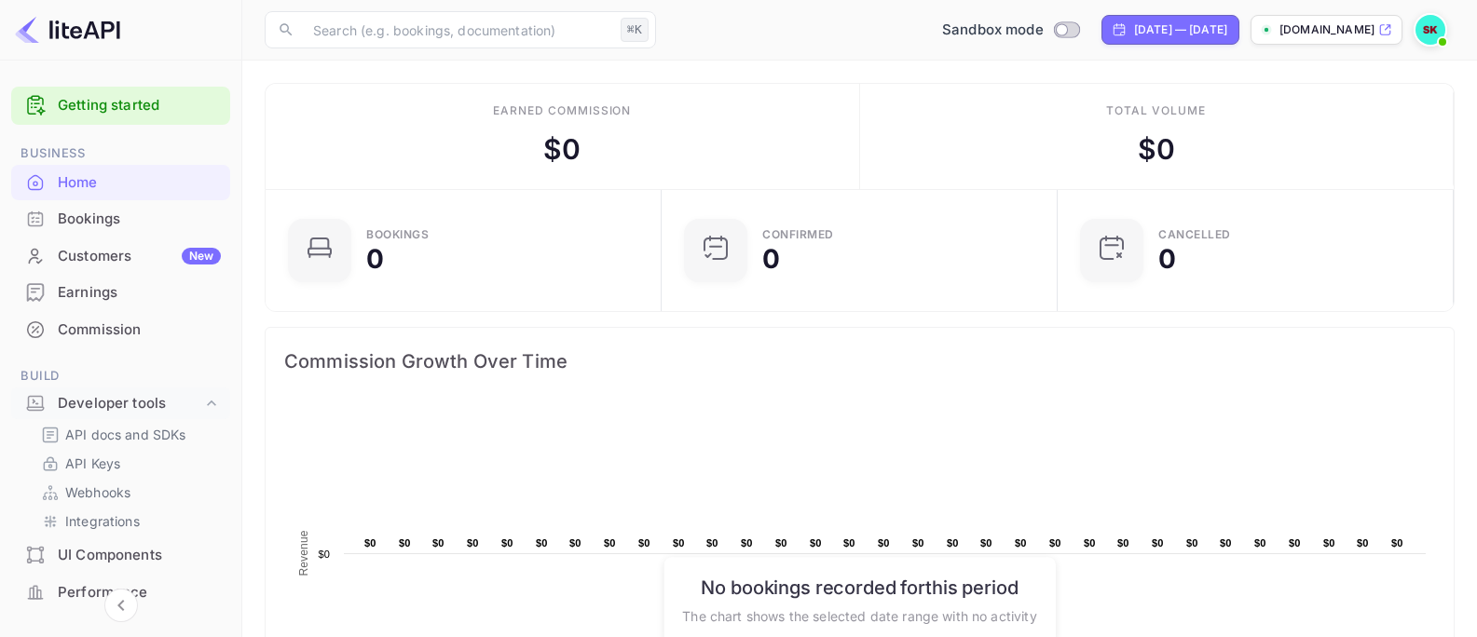
scroll to position [289, 371]
click at [141, 101] on link "Getting started" at bounding box center [139, 105] width 163 height 21
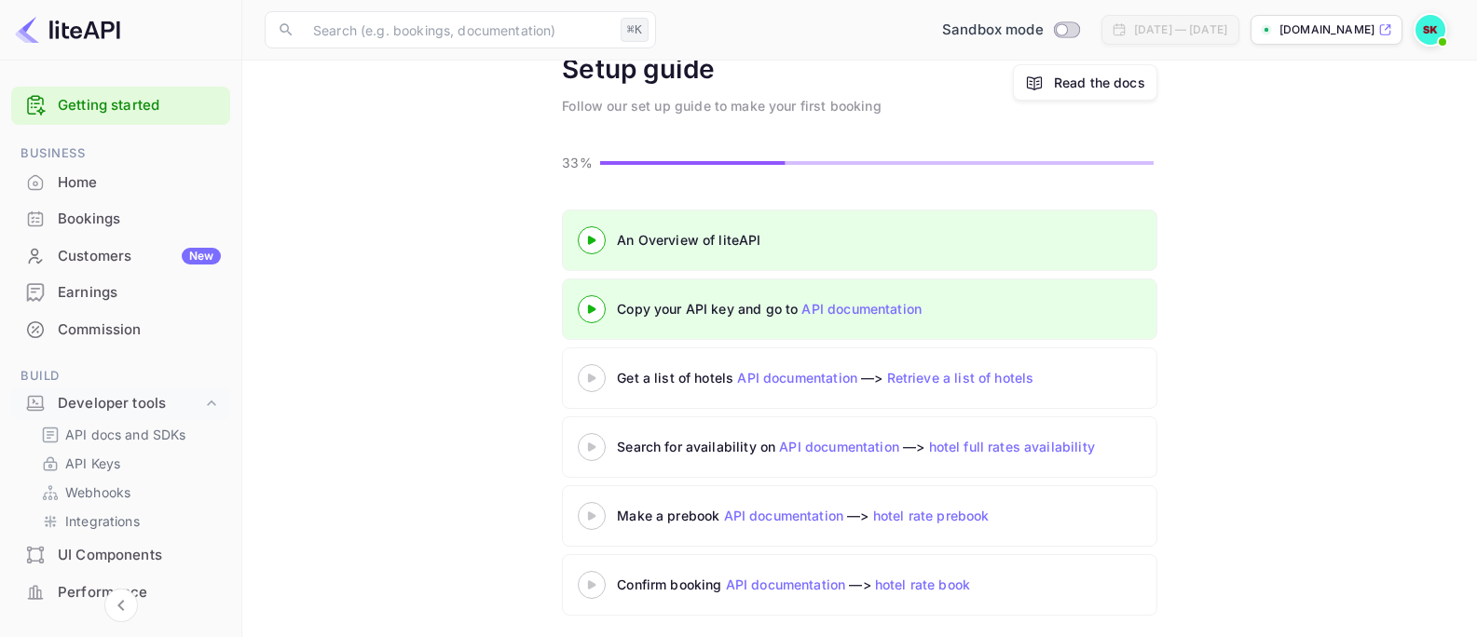
scroll to position [104, 0]
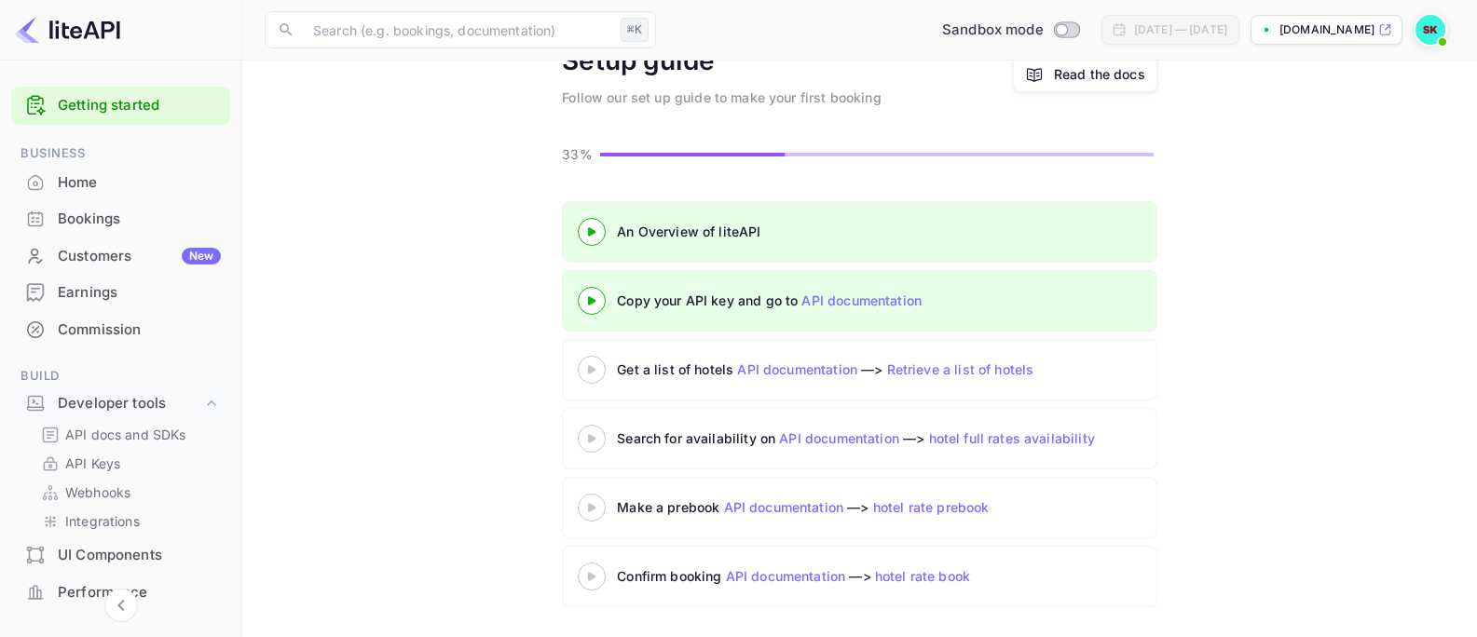
click at [880, 303] on link "API documentation" at bounding box center [861, 301] width 120 height 16
click at [124, 458] on link "API Keys" at bounding box center [128, 464] width 174 height 20
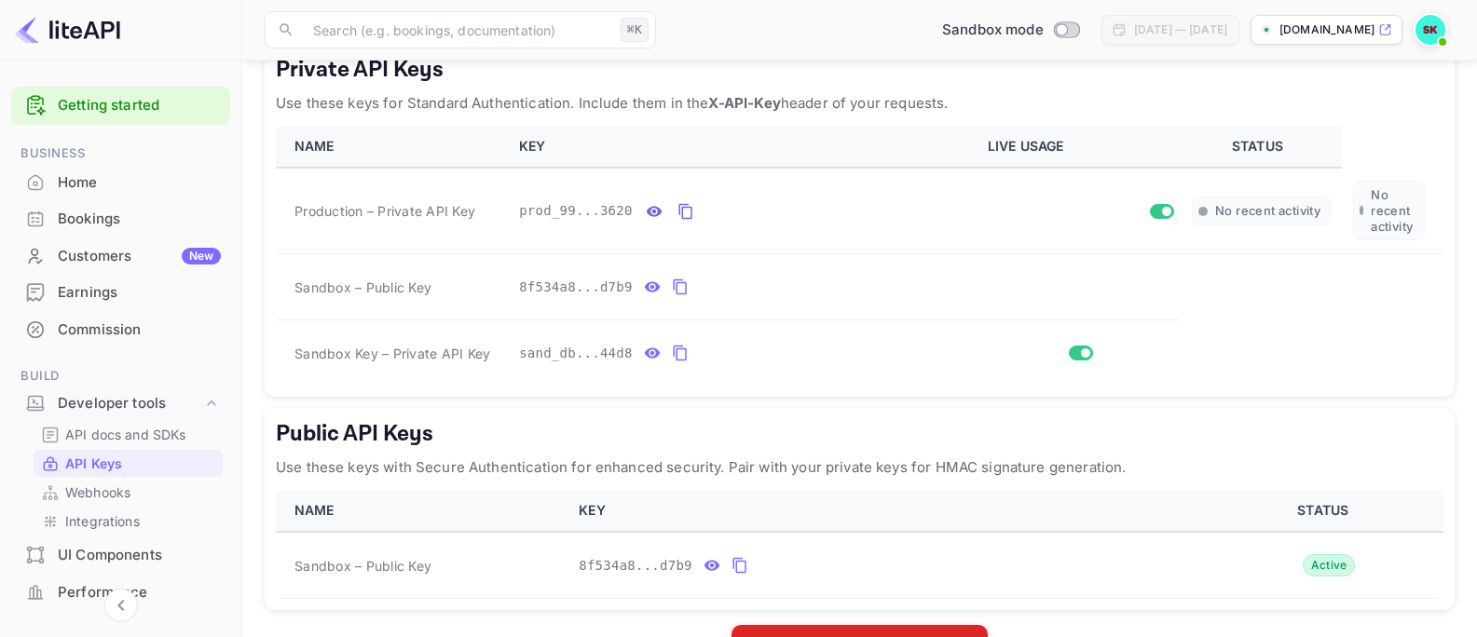
scroll to position [386, 0]
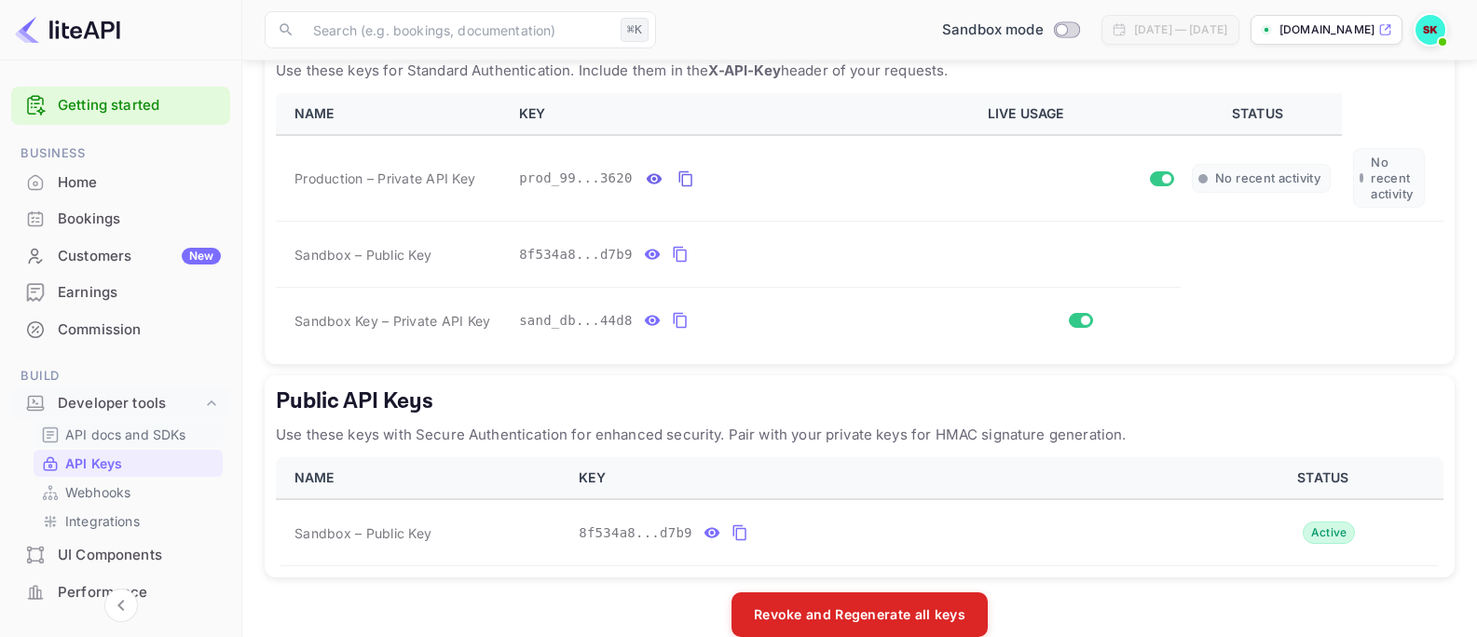
click at [130, 425] on p "API docs and SDKs" at bounding box center [125, 435] width 121 height 20
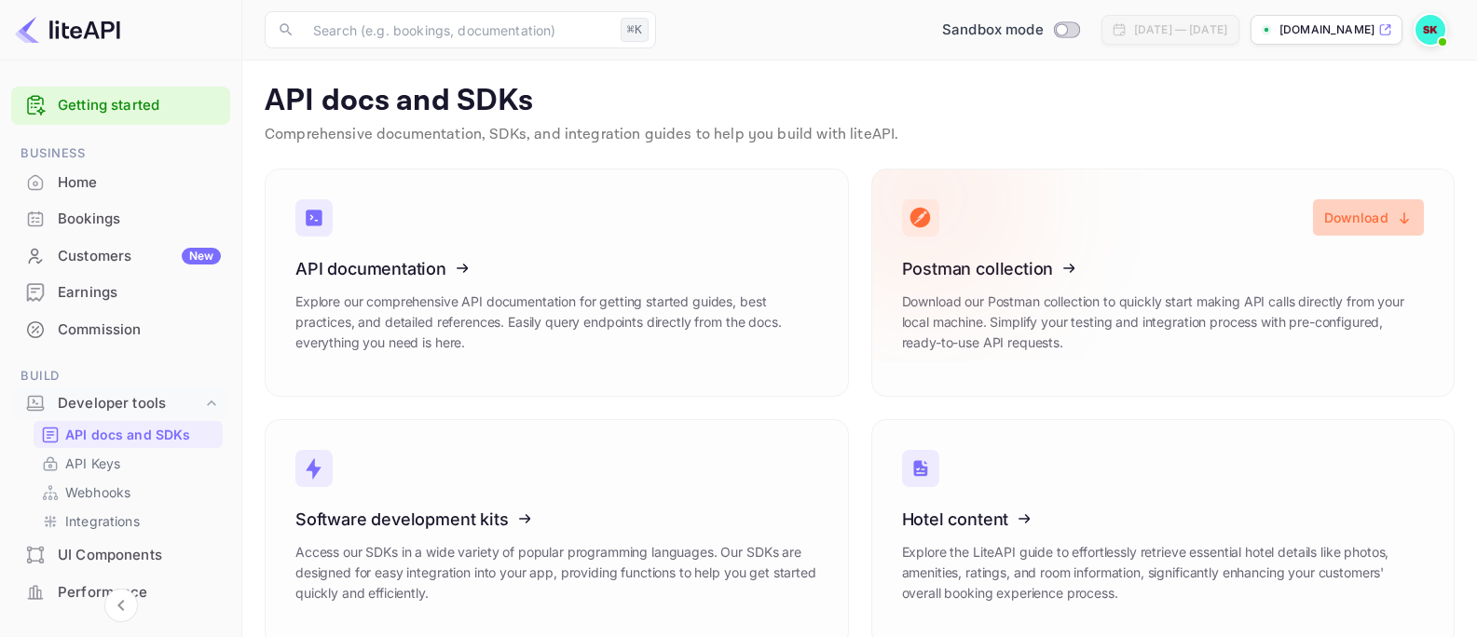
click at [1367, 218] on button "Download" at bounding box center [1368, 217] width 111 height 36
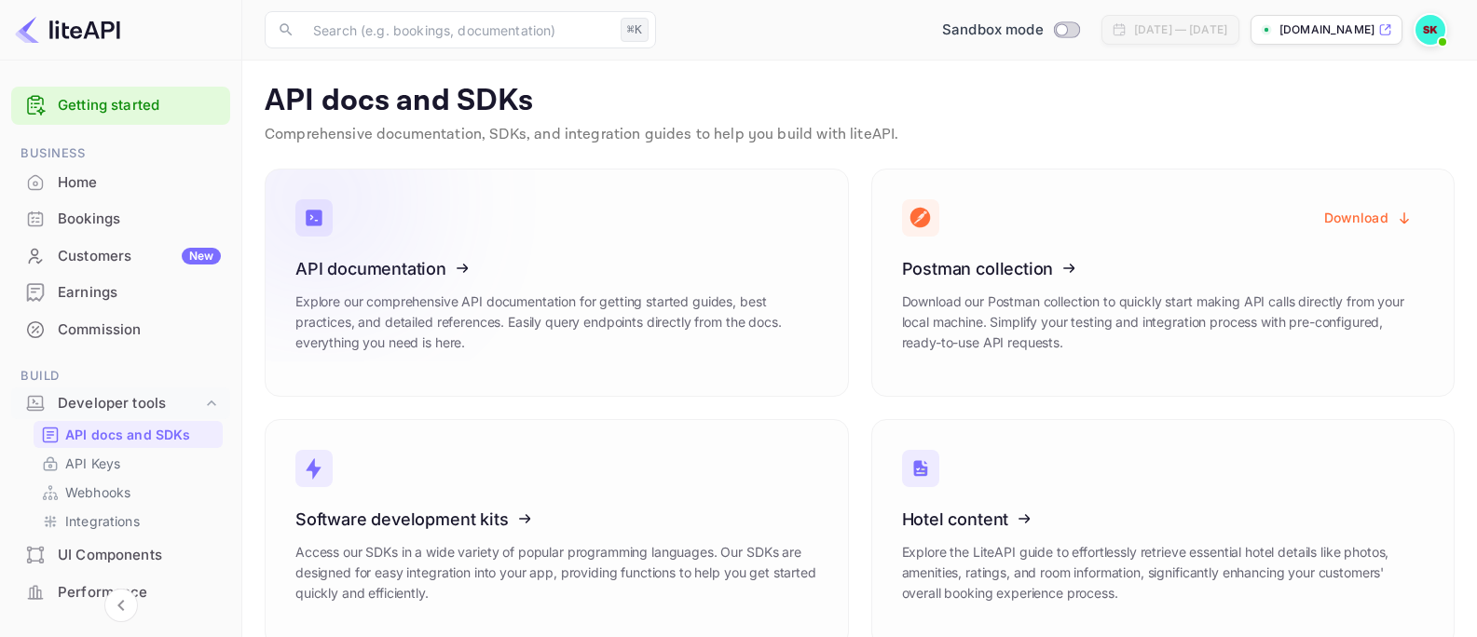
click at [568, 256] on link "API documentation Explore our comprehensive API documentation for getting start…" at bounding box center [557, 283] width 584 height 228
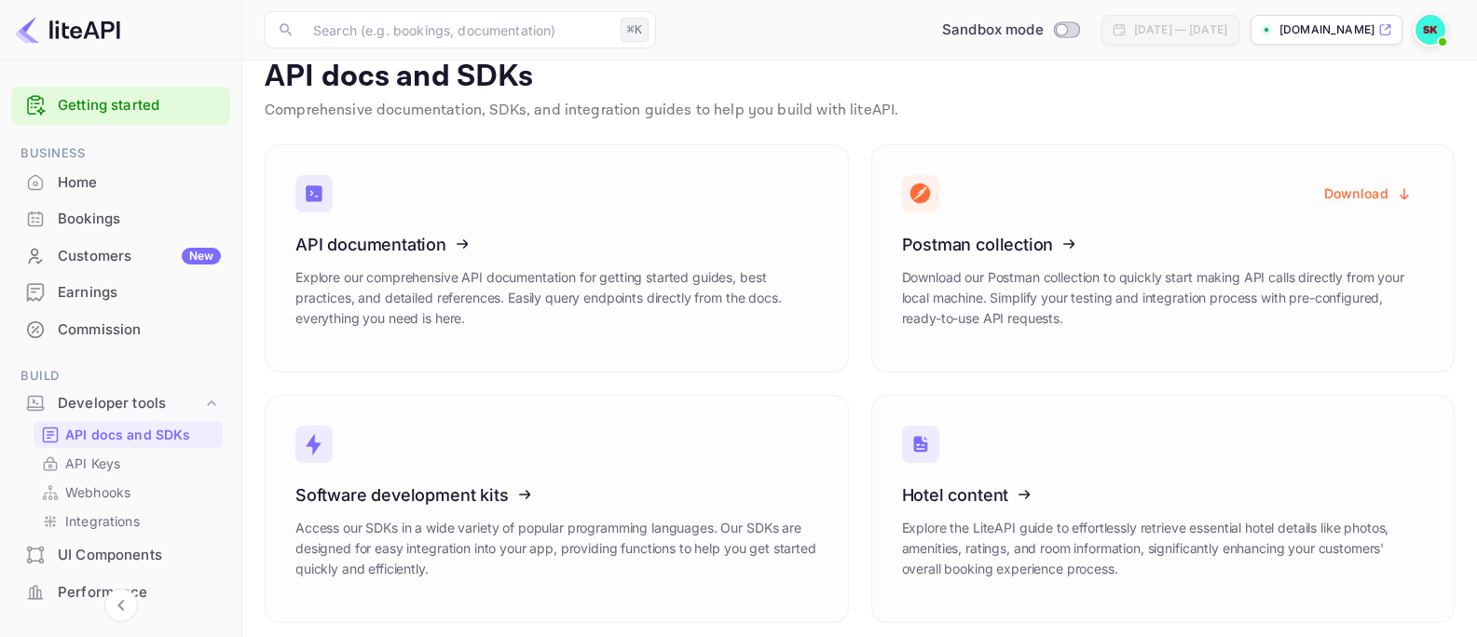
scroll to position [33, 0]
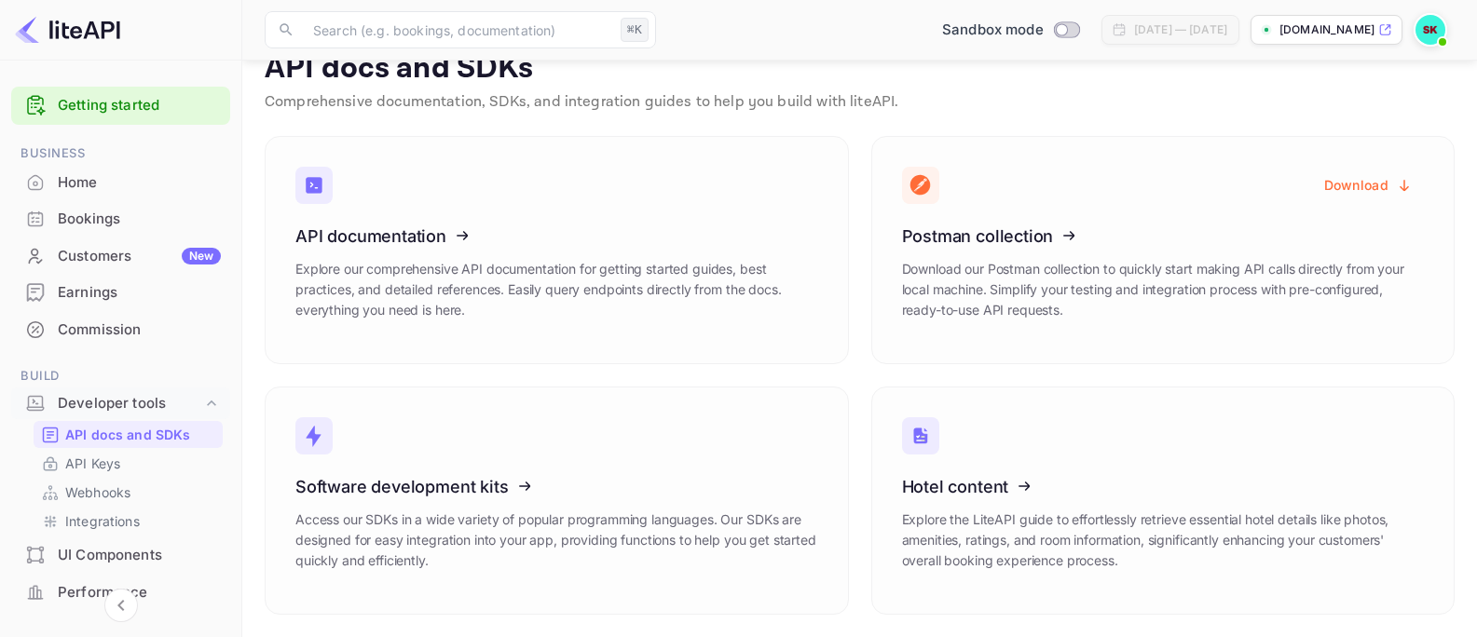
click at [74, 175] on div "Home" at bounding box center [139, 182] width 163 height 21
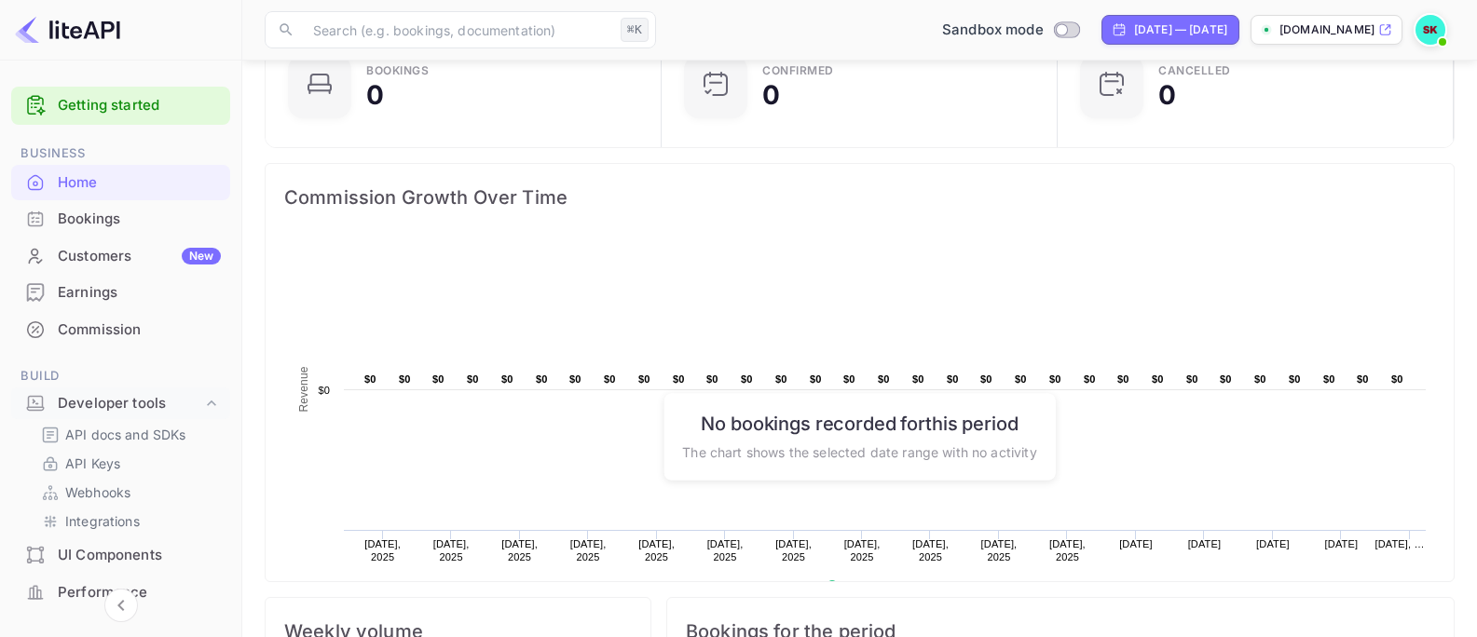
scroll to position [207, 0]
